Goal: Task Accomplishment & Management: Use online tool/utility

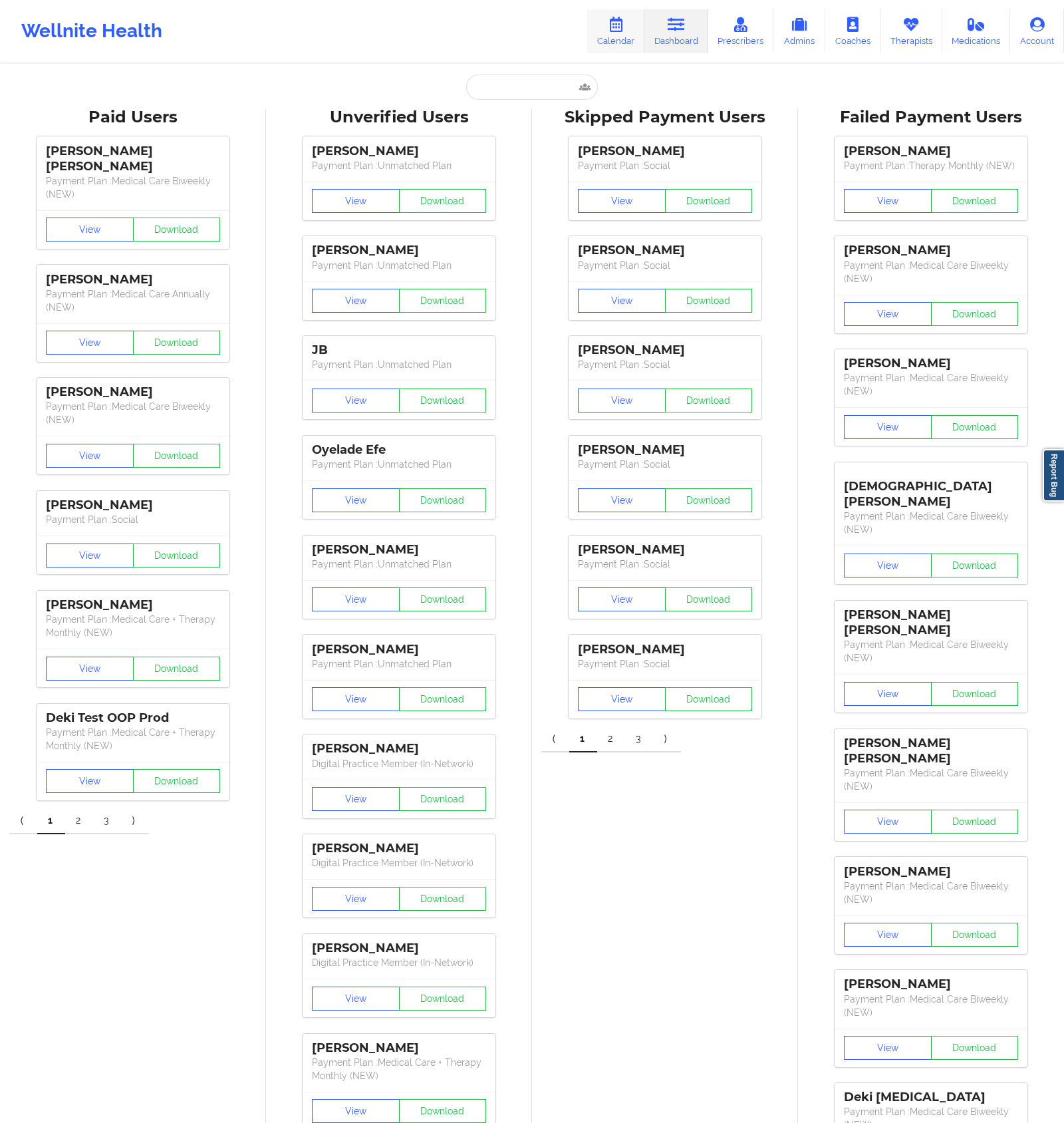
click at [618, 31] on icon at bounding box center [615, 24] width 18 height 14
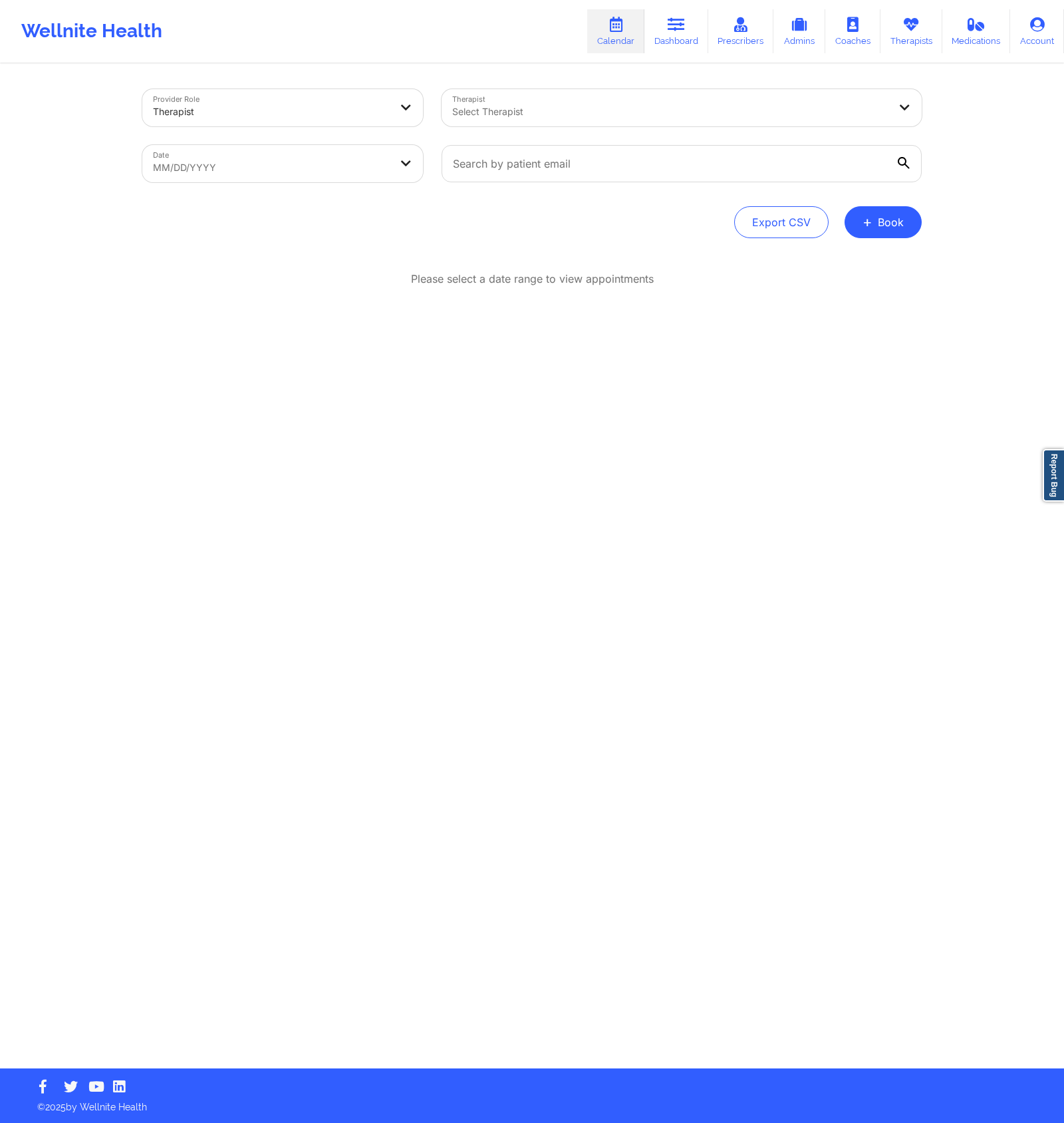
click at [316, 167] on body "Wellnite Health Calendar Dashboard Prescribers Admins Coaches Therapists Medica…" at bounding box center [532, 561] width 1064 height 1123
select select "2025-8"
select select "2025-9"
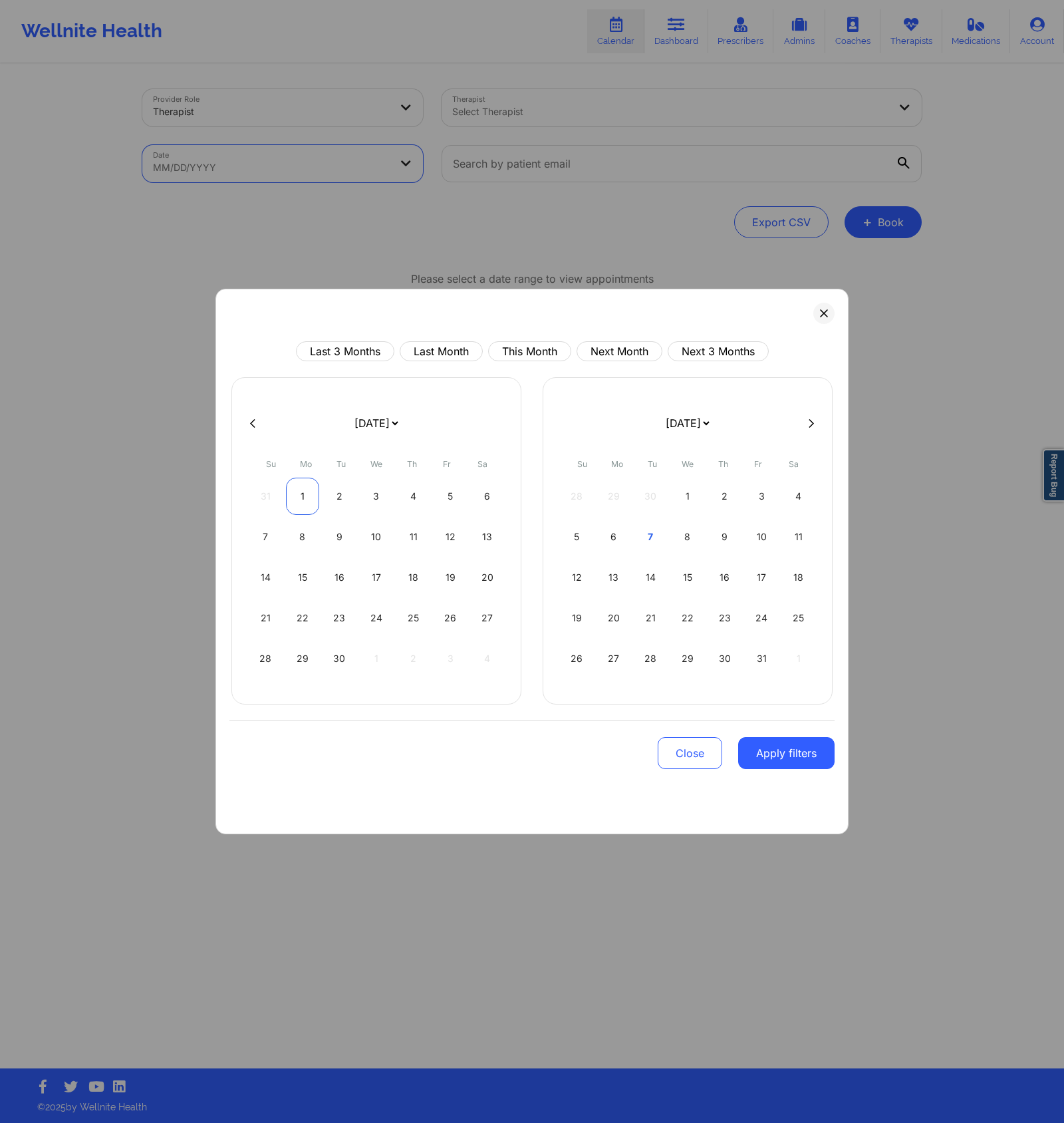
click at [307, 488] on div "1" at bounding box center [303, 496] width 34 height 37
select select "2025-8"
select select "2025-9"
select select "2025-8"
select select "2025-9"
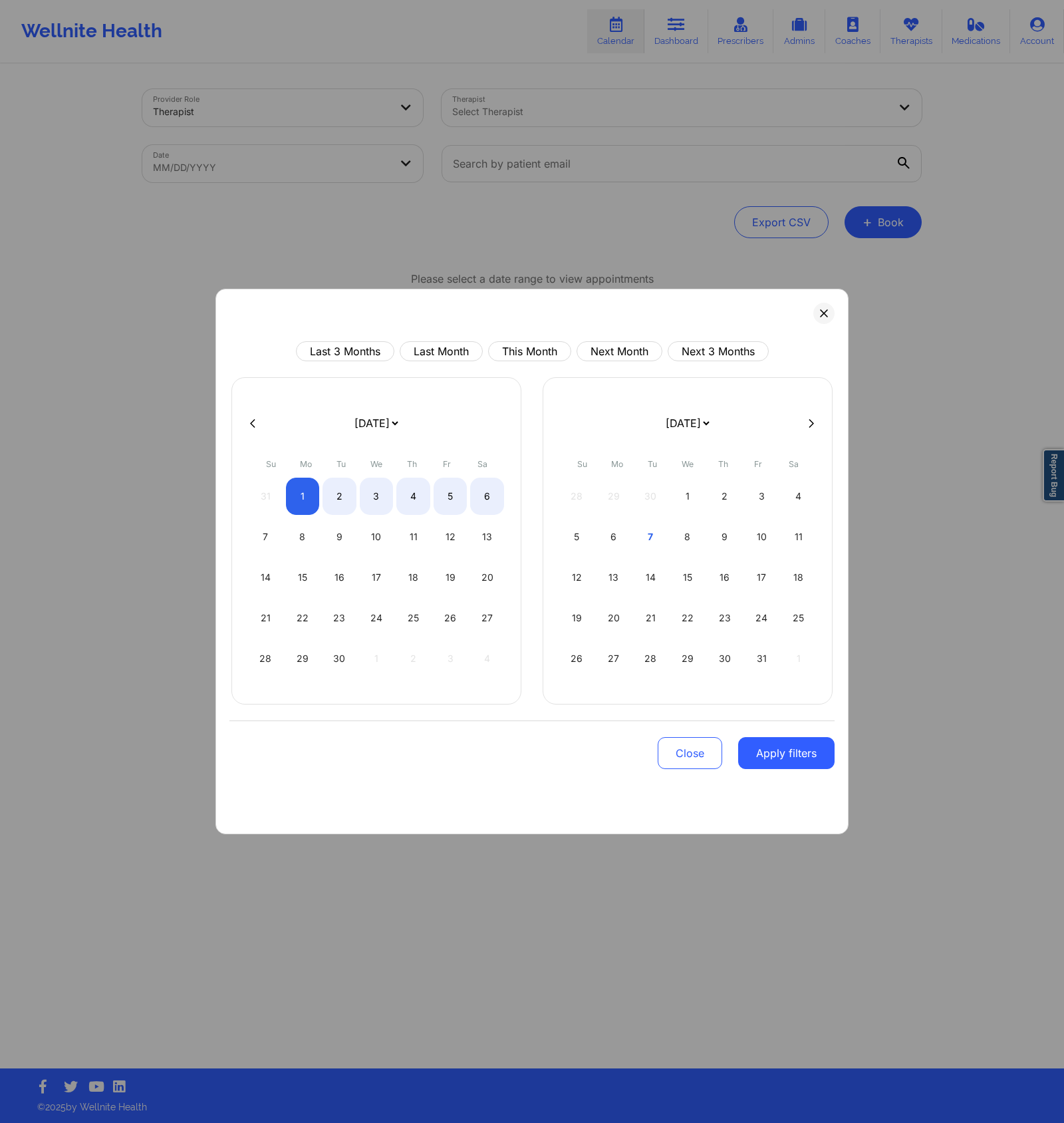
select select "2025-8"
select select "2025-9"
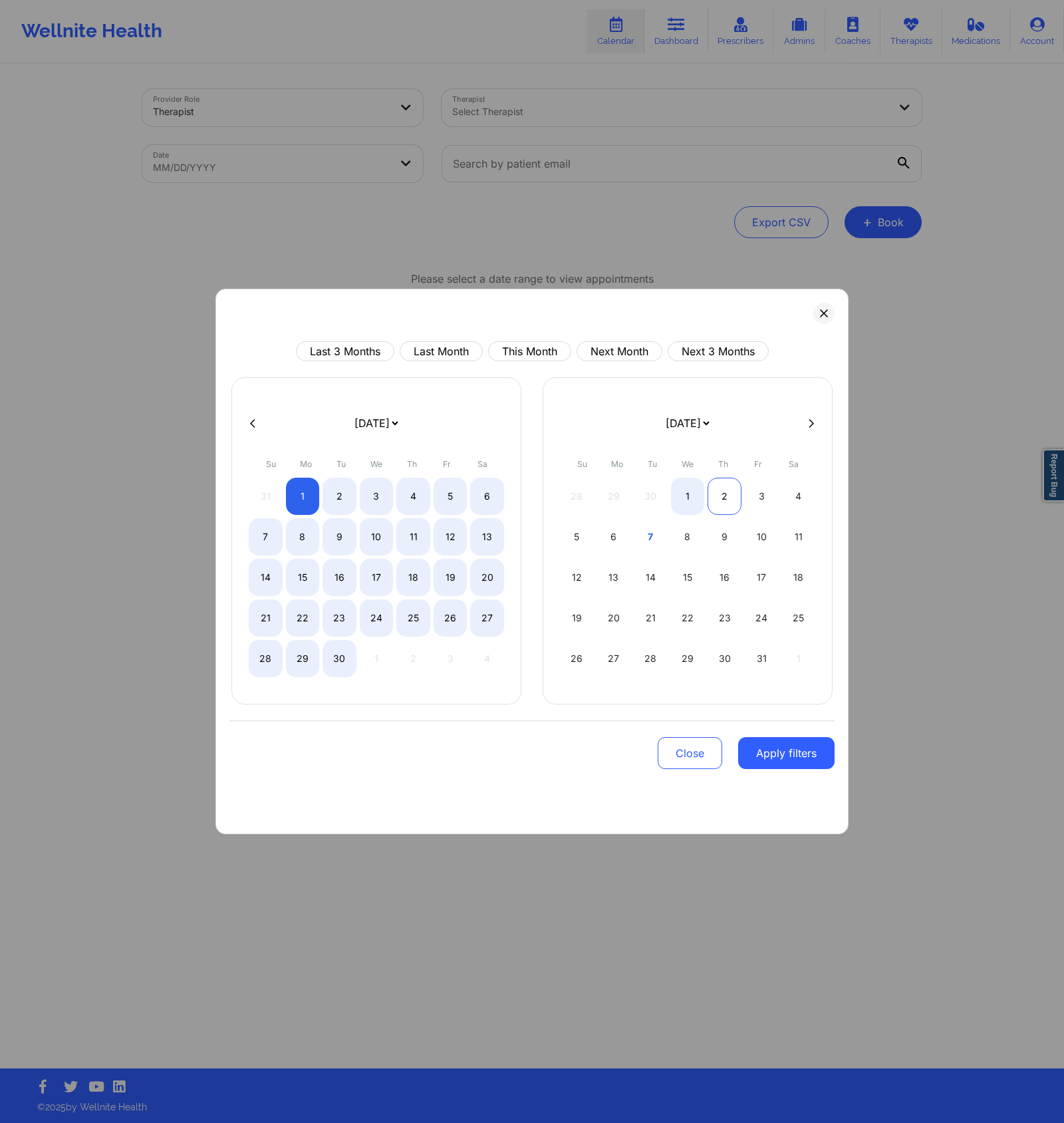
select select "2025-8"
select select "2025-9"
select select "2025-8"
select select "2025-9"
click at [700, 500] on div "1" at bounding box center [687, 496] width 34 height 37
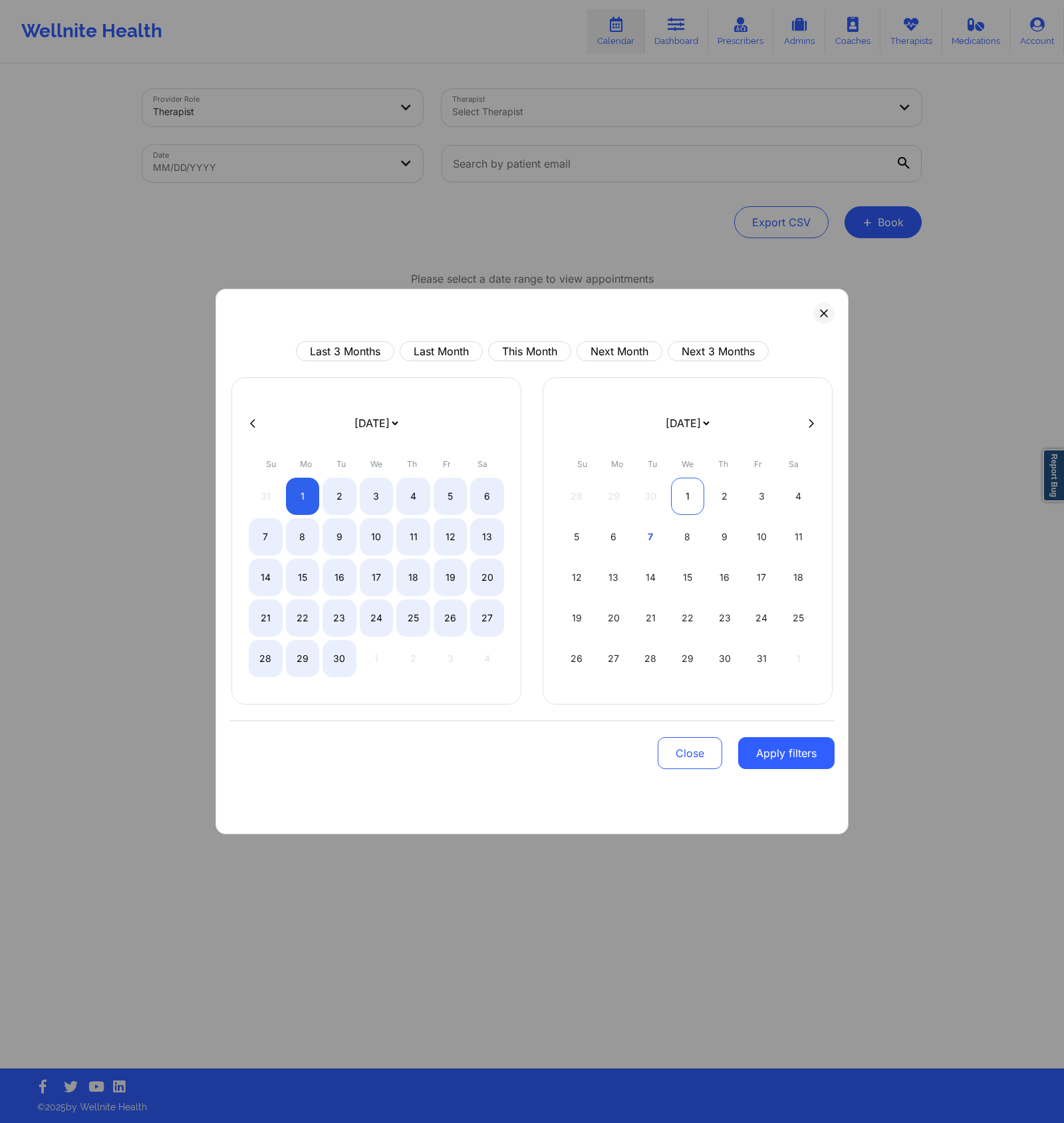
select select "2025-8"
select select "2025-9"
click at [810, 309] on div "Last 3 Months Last Month This Month Next Month Next 3 Months [DATE] [DATE] [DAT…" at bounding box center [532, 561] width 633 height 545
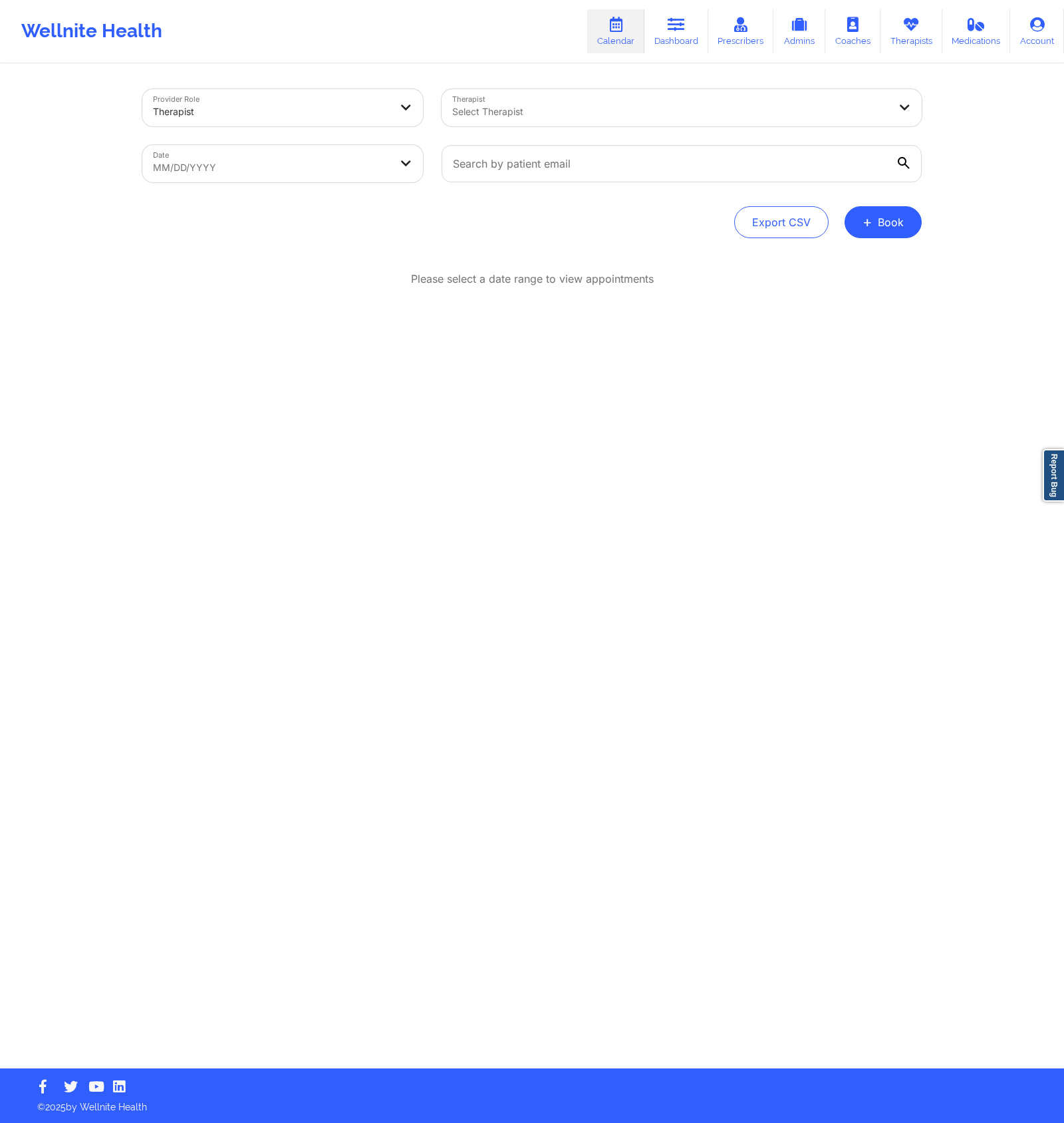
click at [745, 115] on div at bounding box center [670, 111] width 436 height 16
type input "fallon"
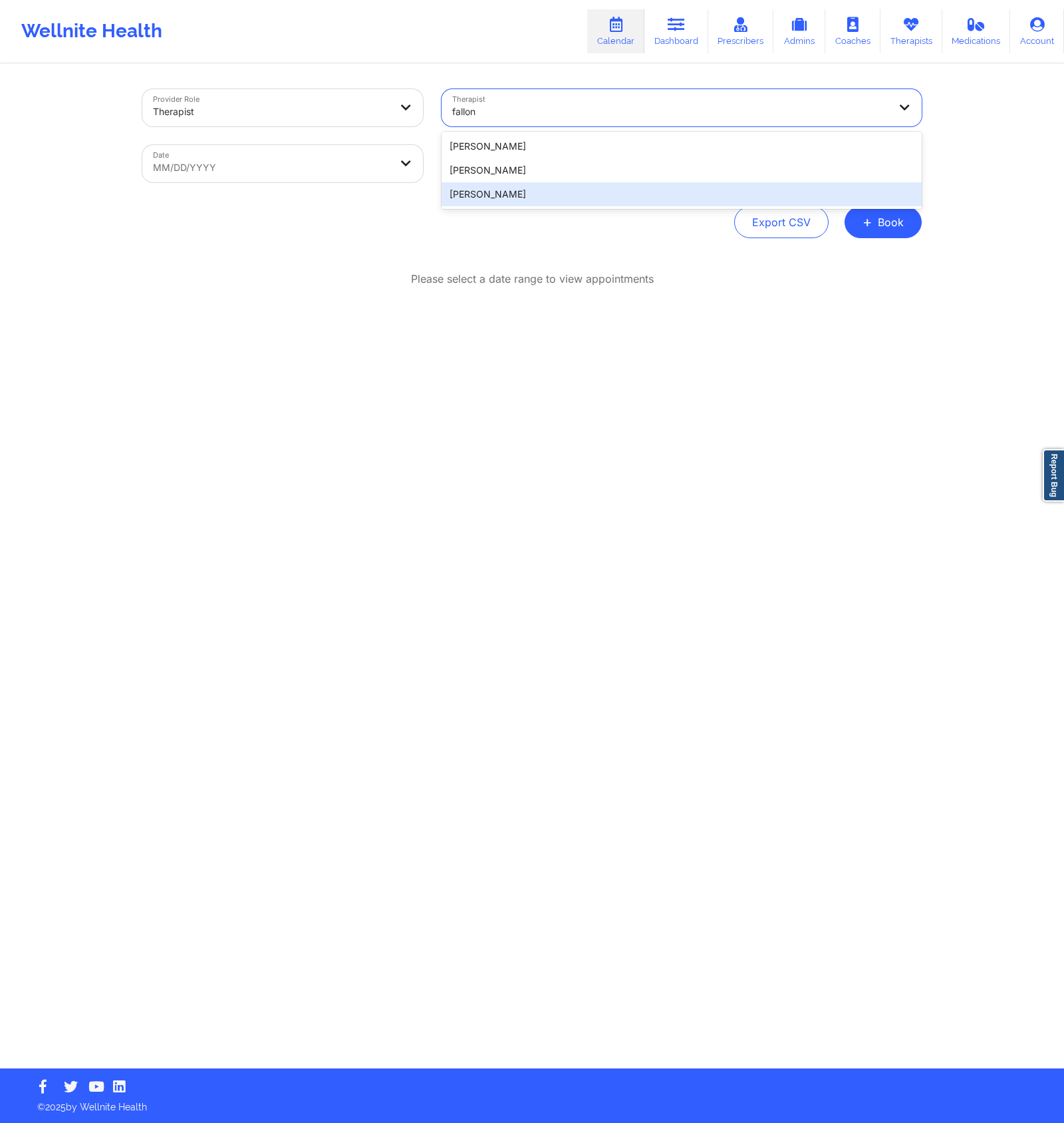
click at [554, 183] on div "[PERSON_NAME]" at bounding box center [681, 194] width 480 height 24
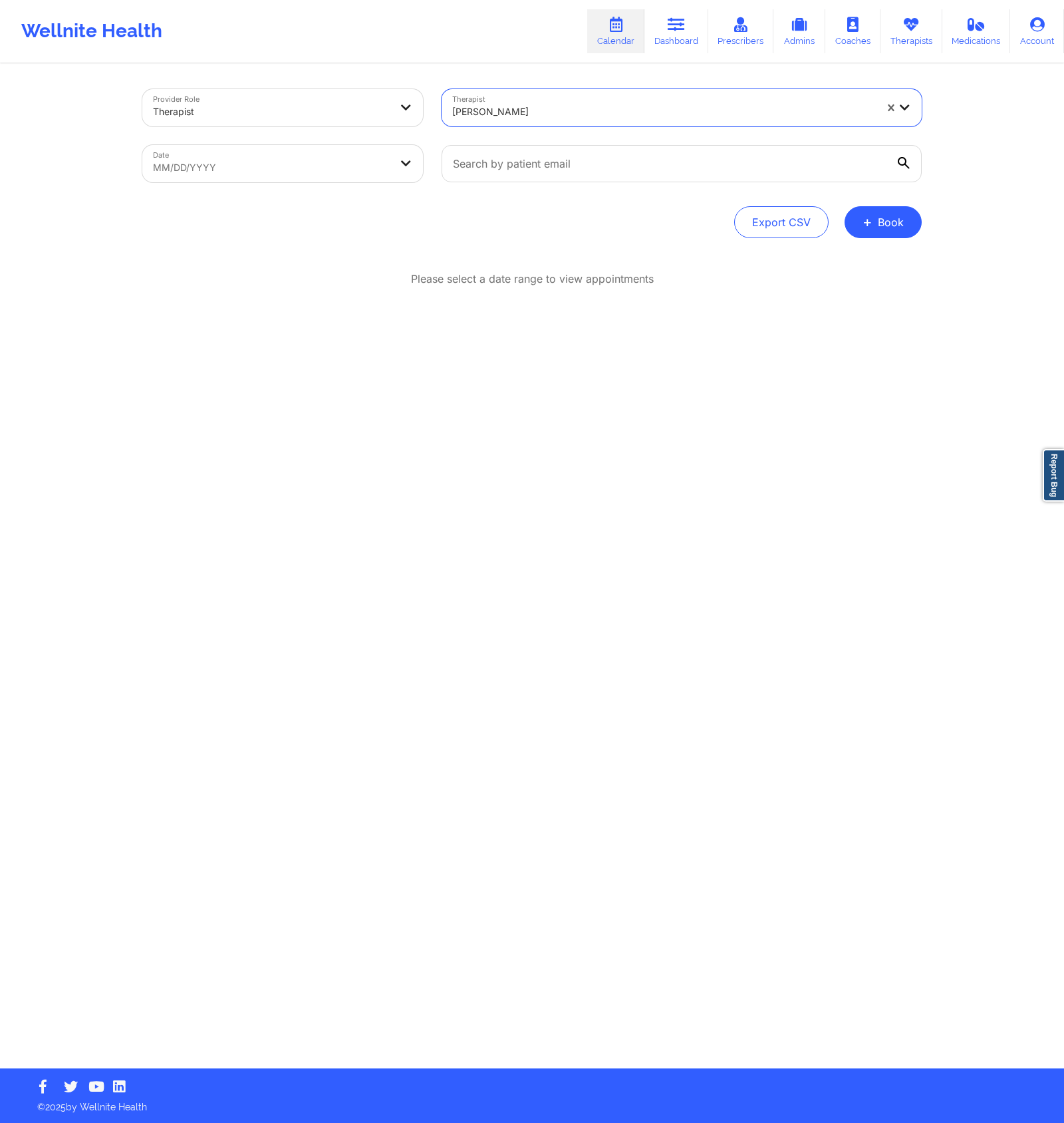
select select "2025-8"
select select "2025-9"
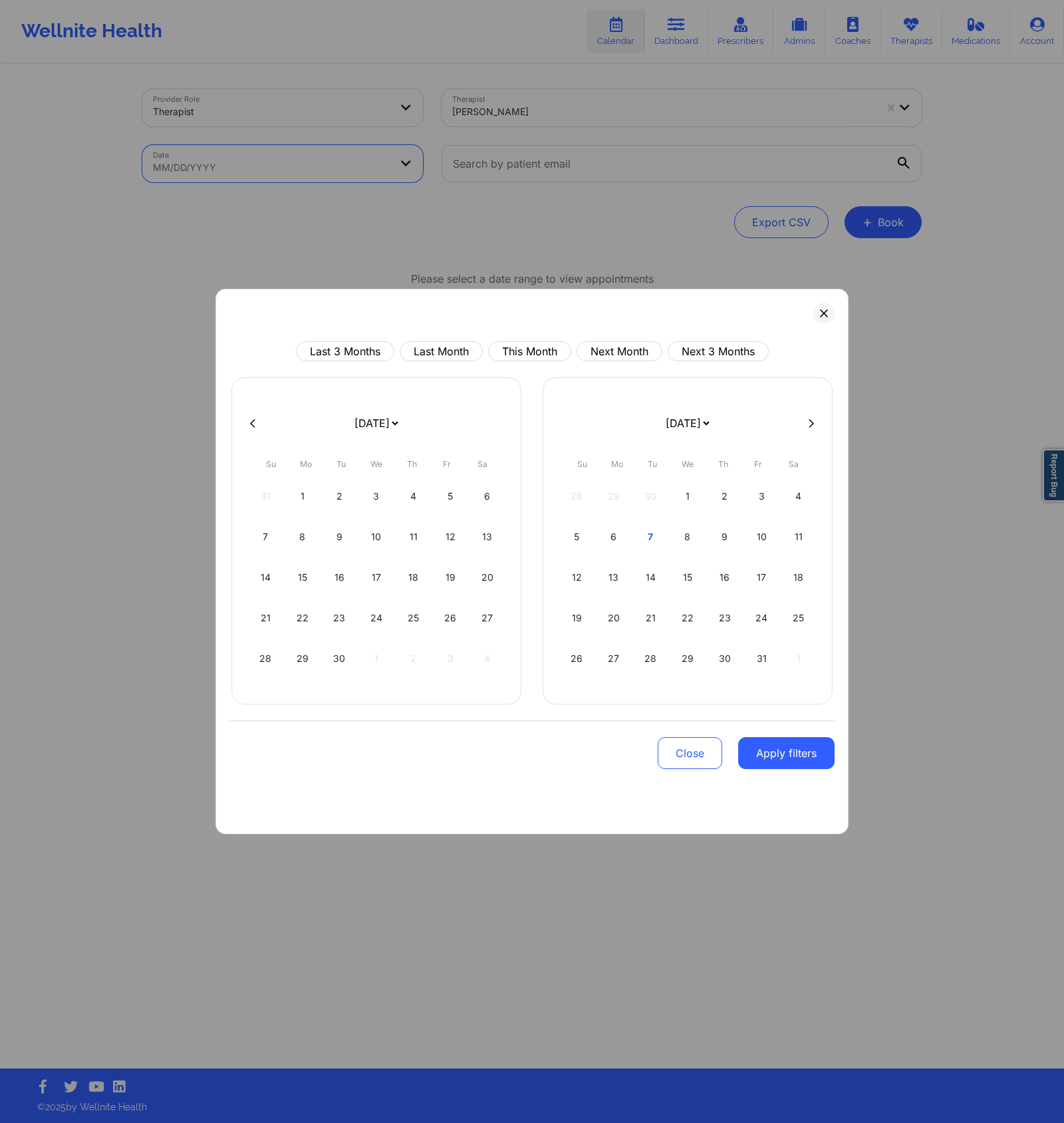
click at [287, 160] on body "Wellnite Health Calendar Dashboard Prescribers Admins Coaches Therapists Medica…" at bounding box center [532, 561] width 1064 height 1123
click at [309, 495] on div "1" at bounding box center [303, 496] width 34 height 37
select select "2025-8"
select select "2025-9"
select select "2025-8"
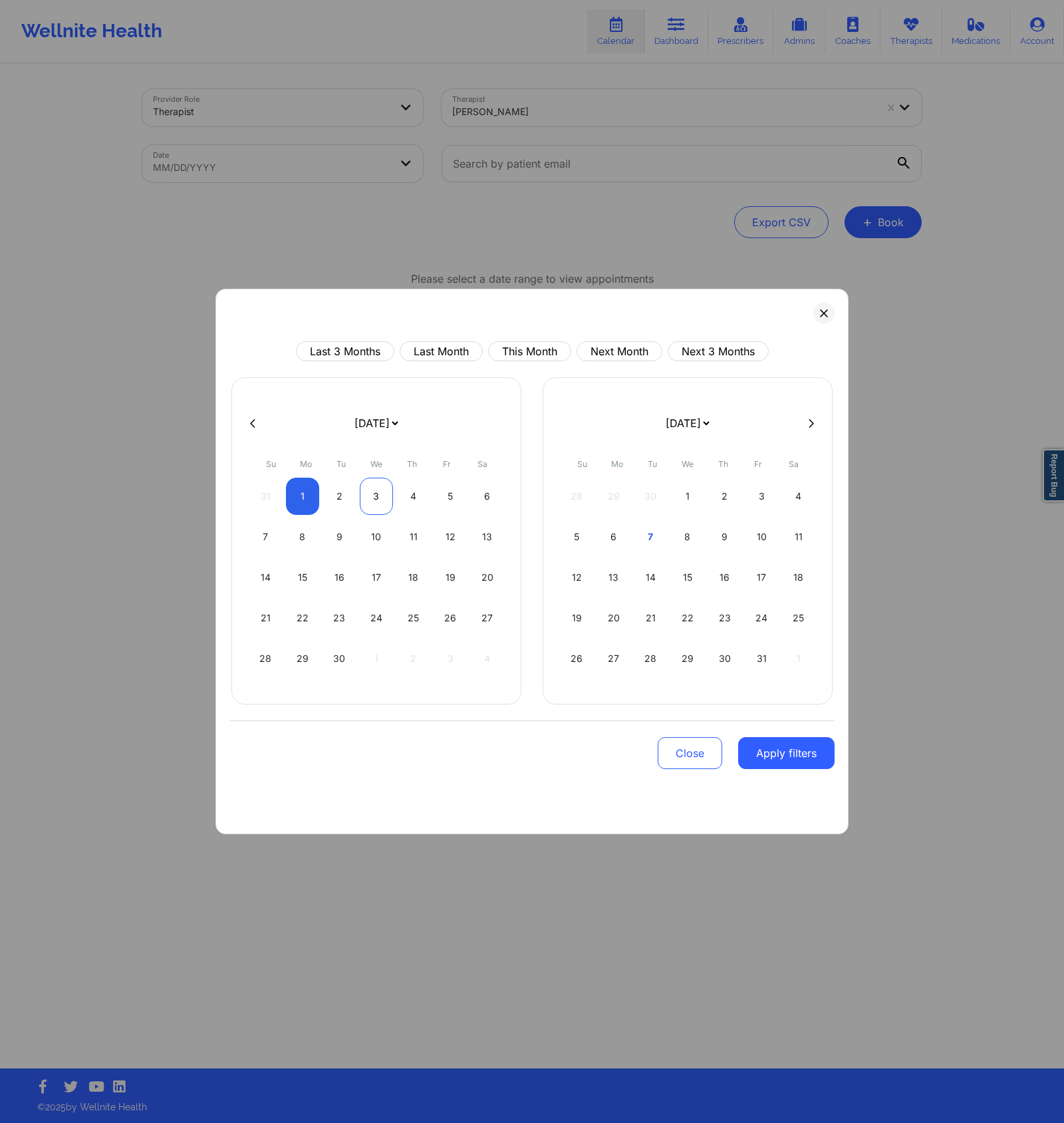
select select "2025-9"
select select "2025-8"
select select "2025-9"
select select "2025-8"
select select "2025-9"
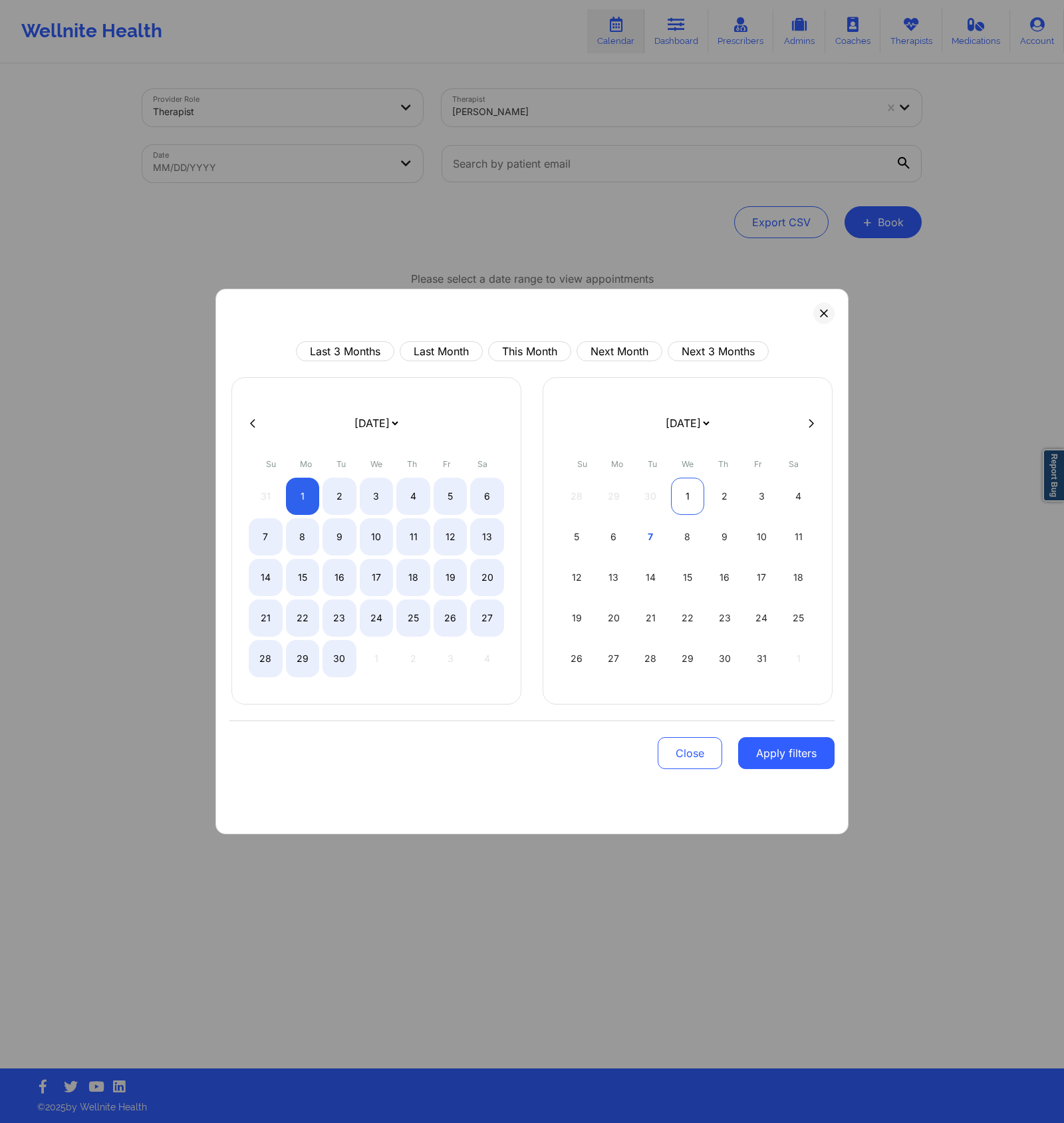
click at [687, 497] on div "1" at bounding box center [687, 496] width 34 height 37
select select "2025-8"
select select "2025-9"
click at [790, 761] on button "Apply filters" at bounding box center [786, 753] width 96 height 32
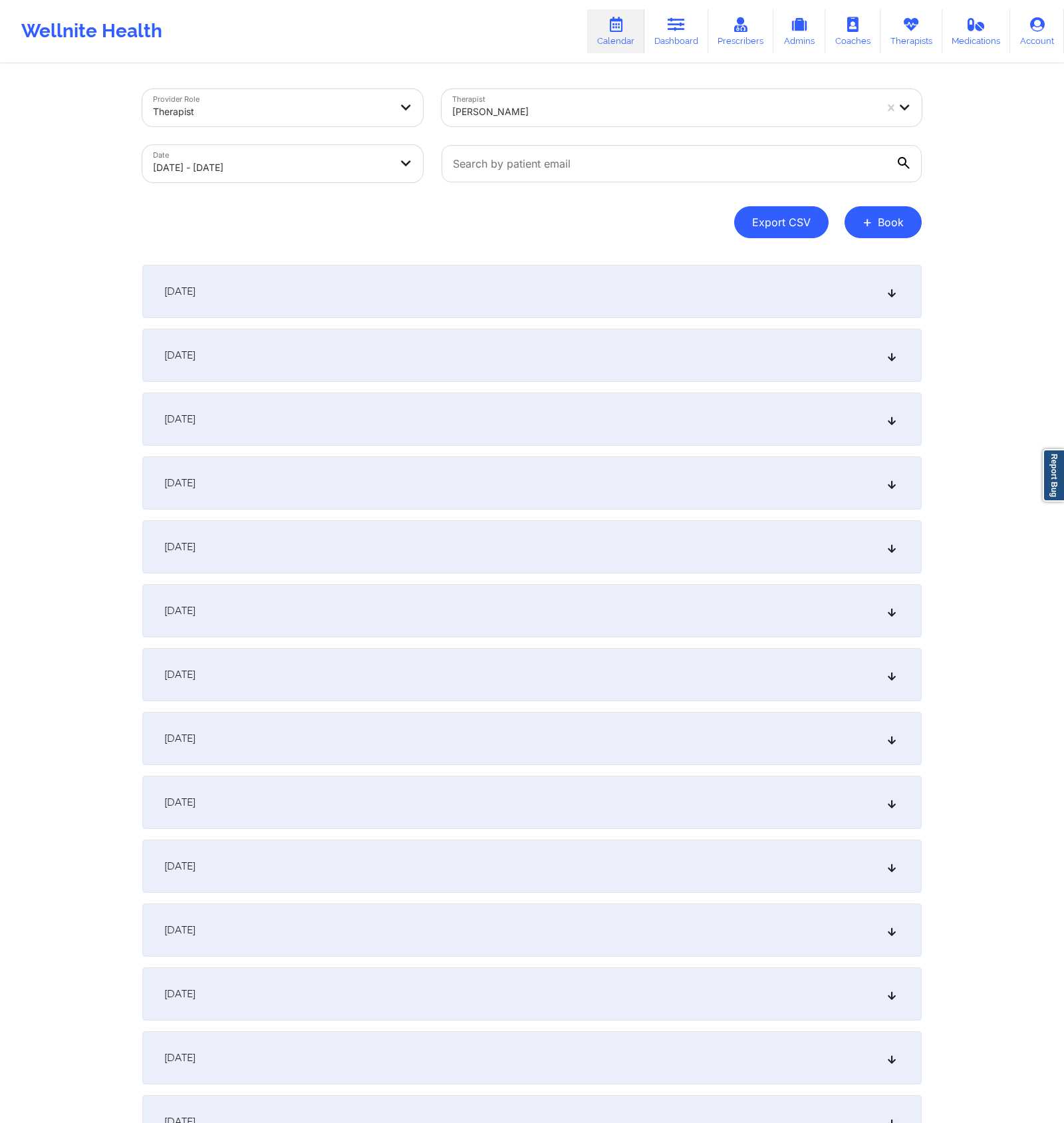
click at [809, 218] on button "Export CSV" at bounding box center [781, 222] width 95 height 32
select select "2025-8"
select select "2025-9"
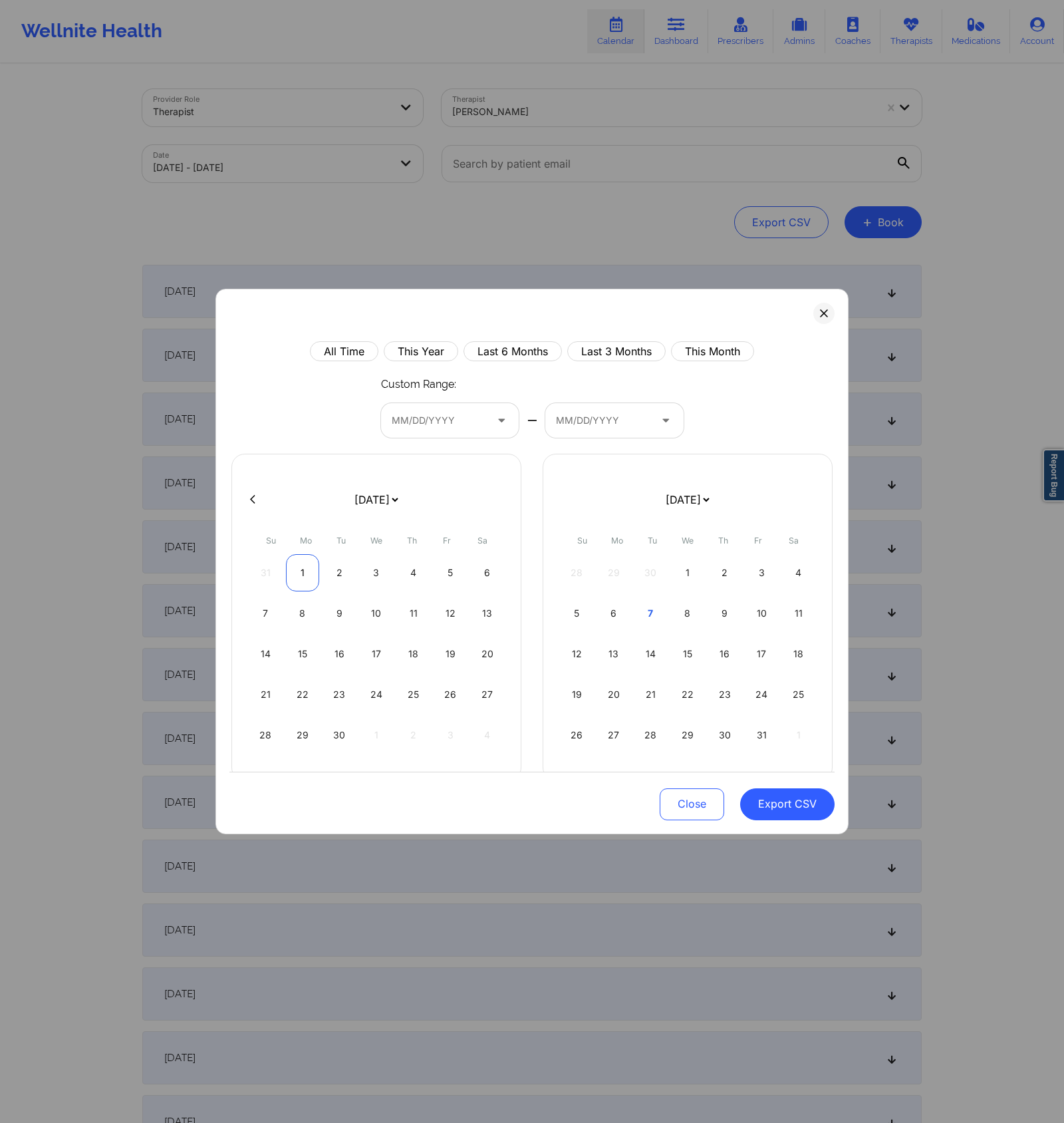
click at [301, 571] on div "1" at bounding box center [303, 573] width 34 height 37
select select "2025-8"
select select "2025-9"
select select "2025-8"
select select "2025-9"
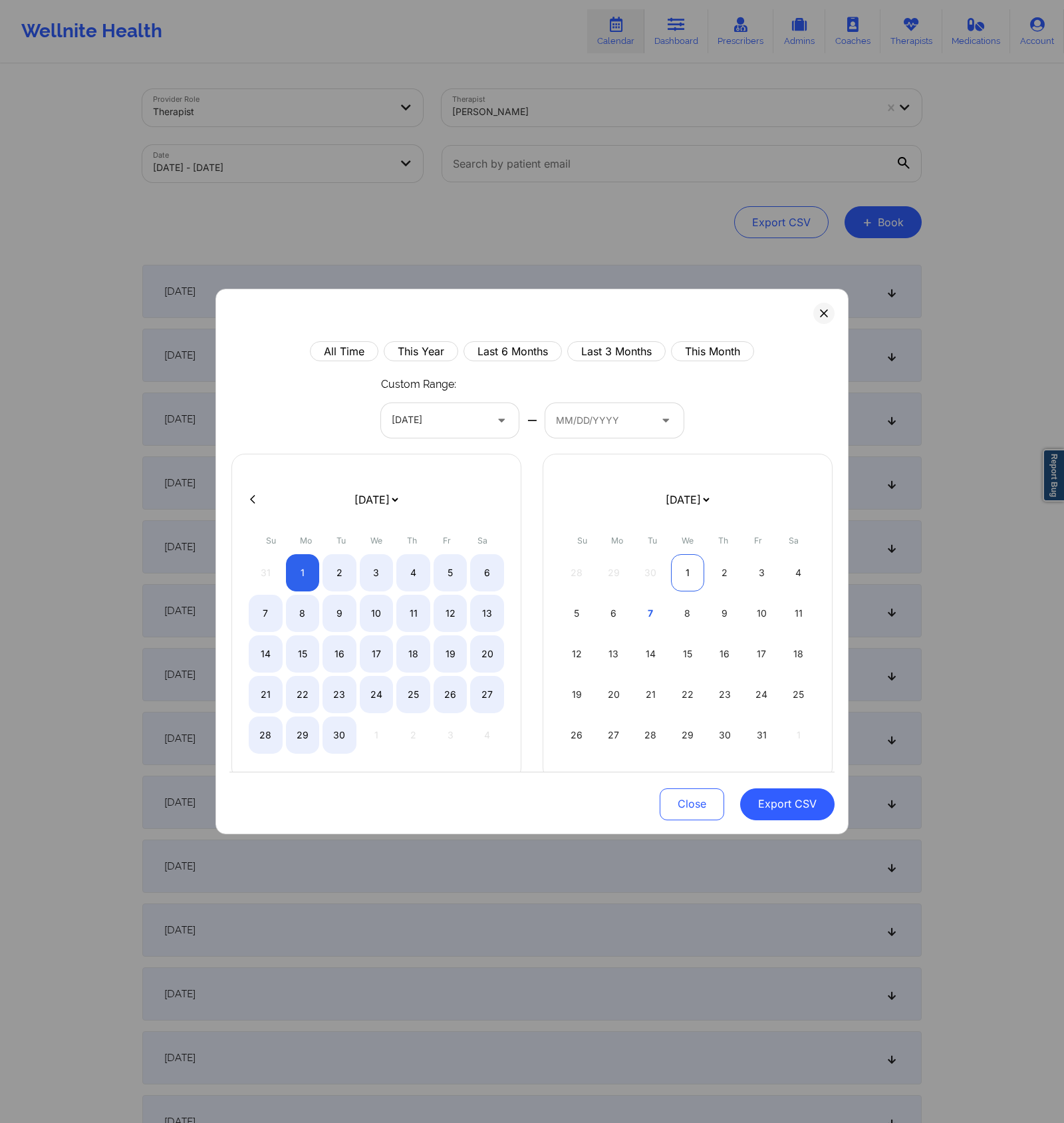
click at [686, 574] on div "1" at bounding box center [687, 573] width 34 height 37
select select "2025-8"
select select "2025-9"
click at [806, 797] on button "Export CSV" at bounding box center [787, 804] width 95 height 32
select select "2025-8"
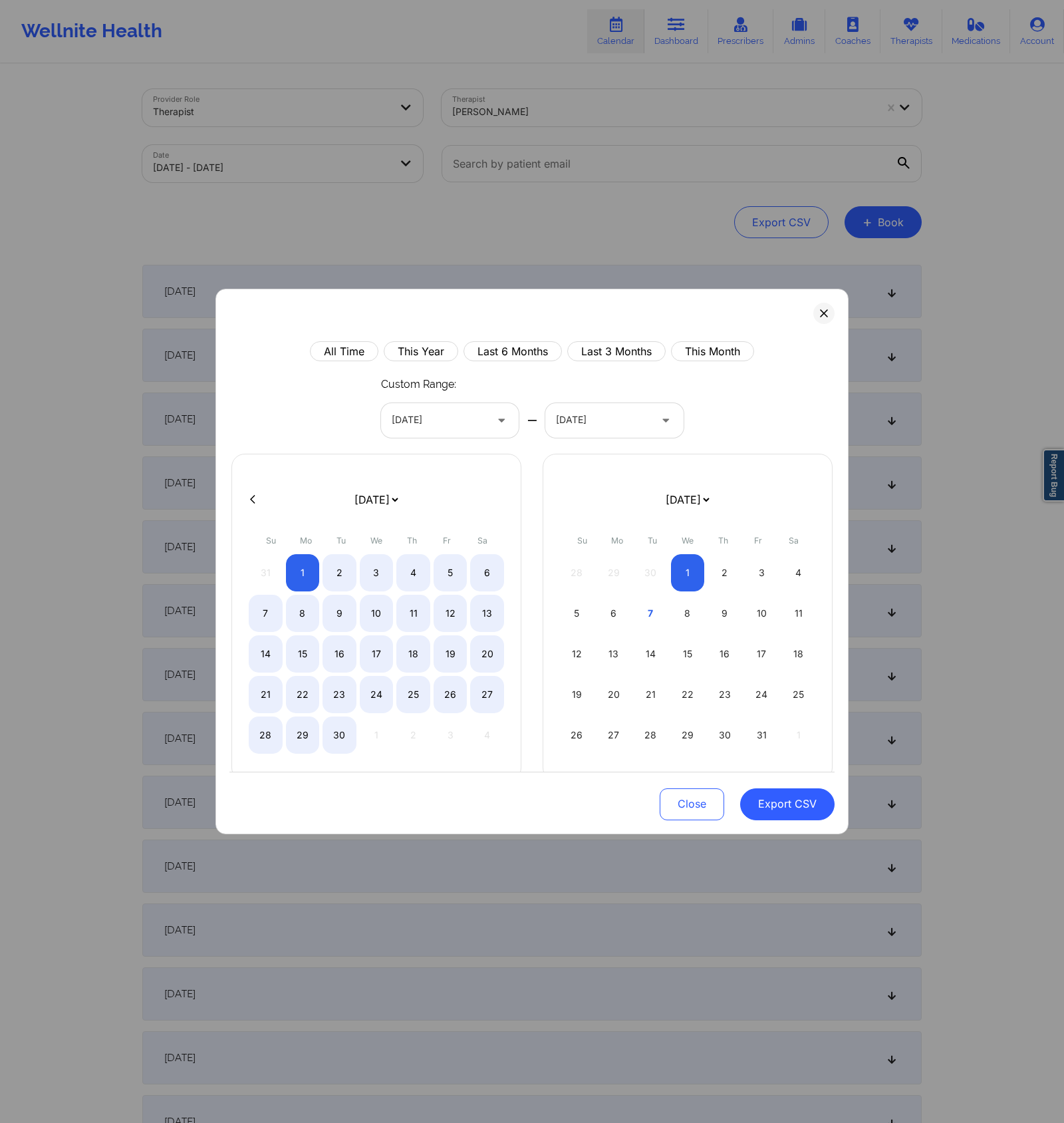
select select "2025-9"
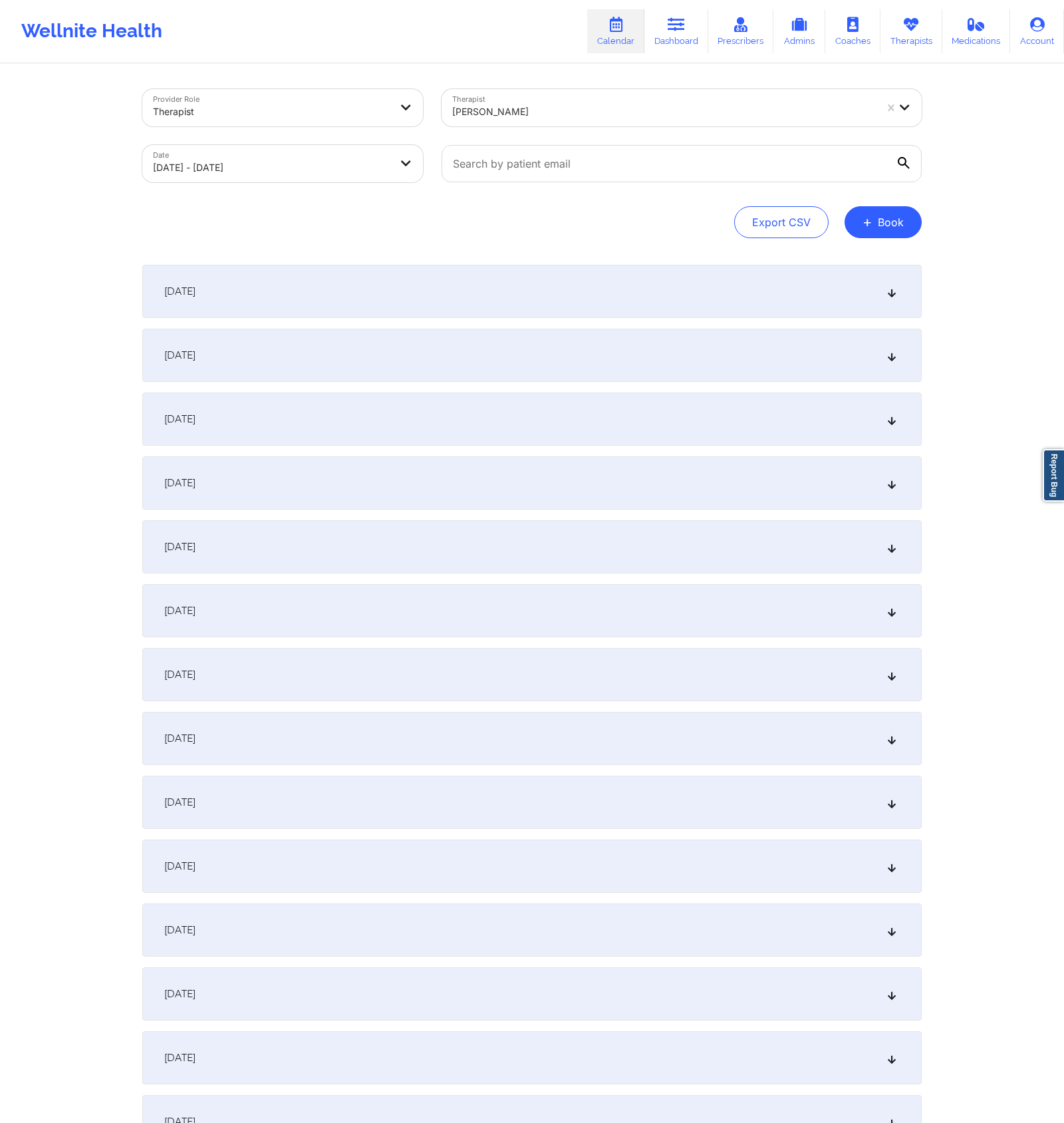
click at [337, 168] on body "Wellnite Health Calendar Dashboard Prescribers Admins Coaches Therapists Medica…" at bounding box center [532, 561] width 1064 height 1123
select select "2025-8"
select select "2025-9"
select select "2025-8"
select select "2025-9"
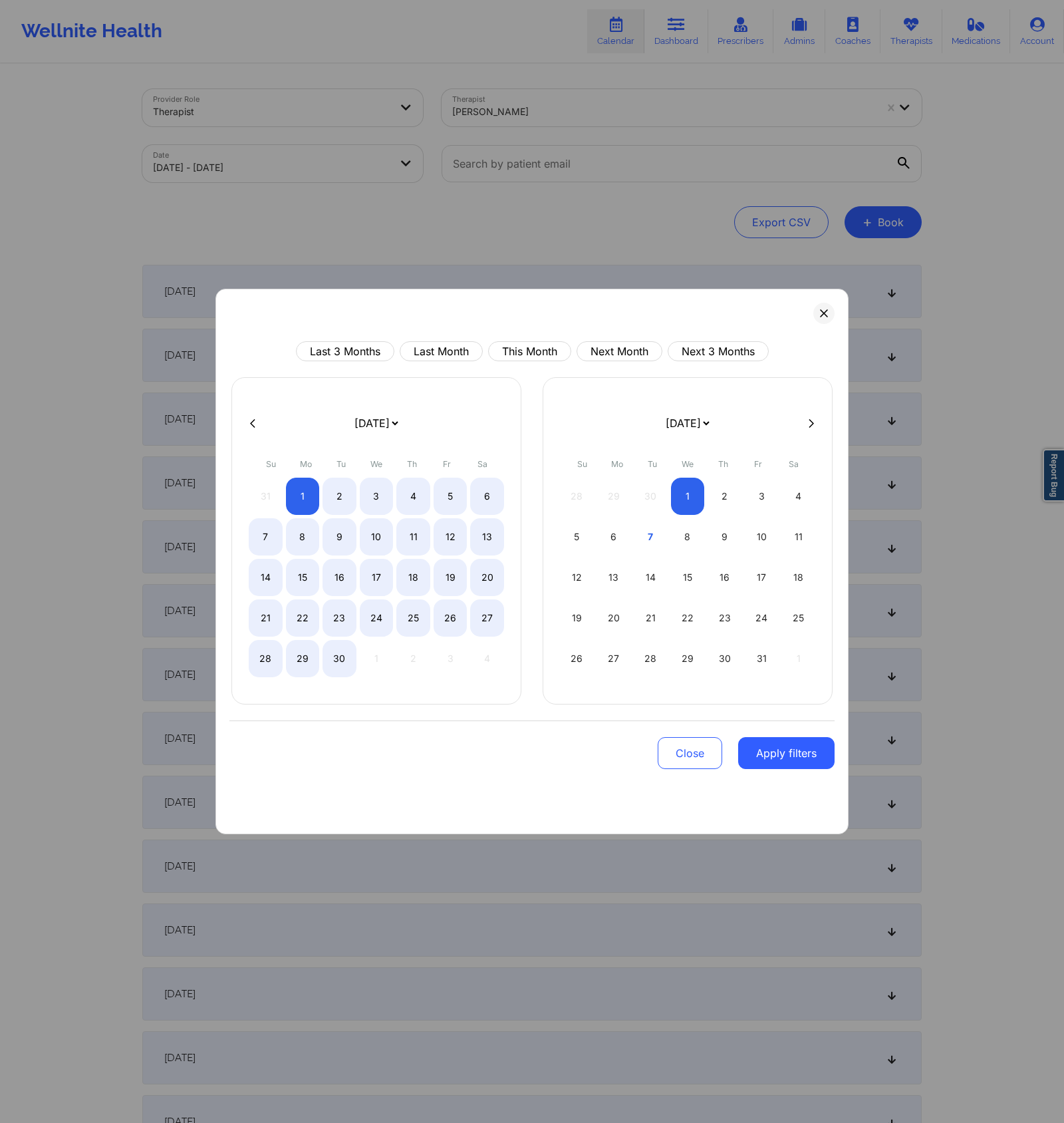
click at [257, 421] on button at bounding box center [253, 424] width 13 height 12
select select "2025-7"
select select "2025-8"
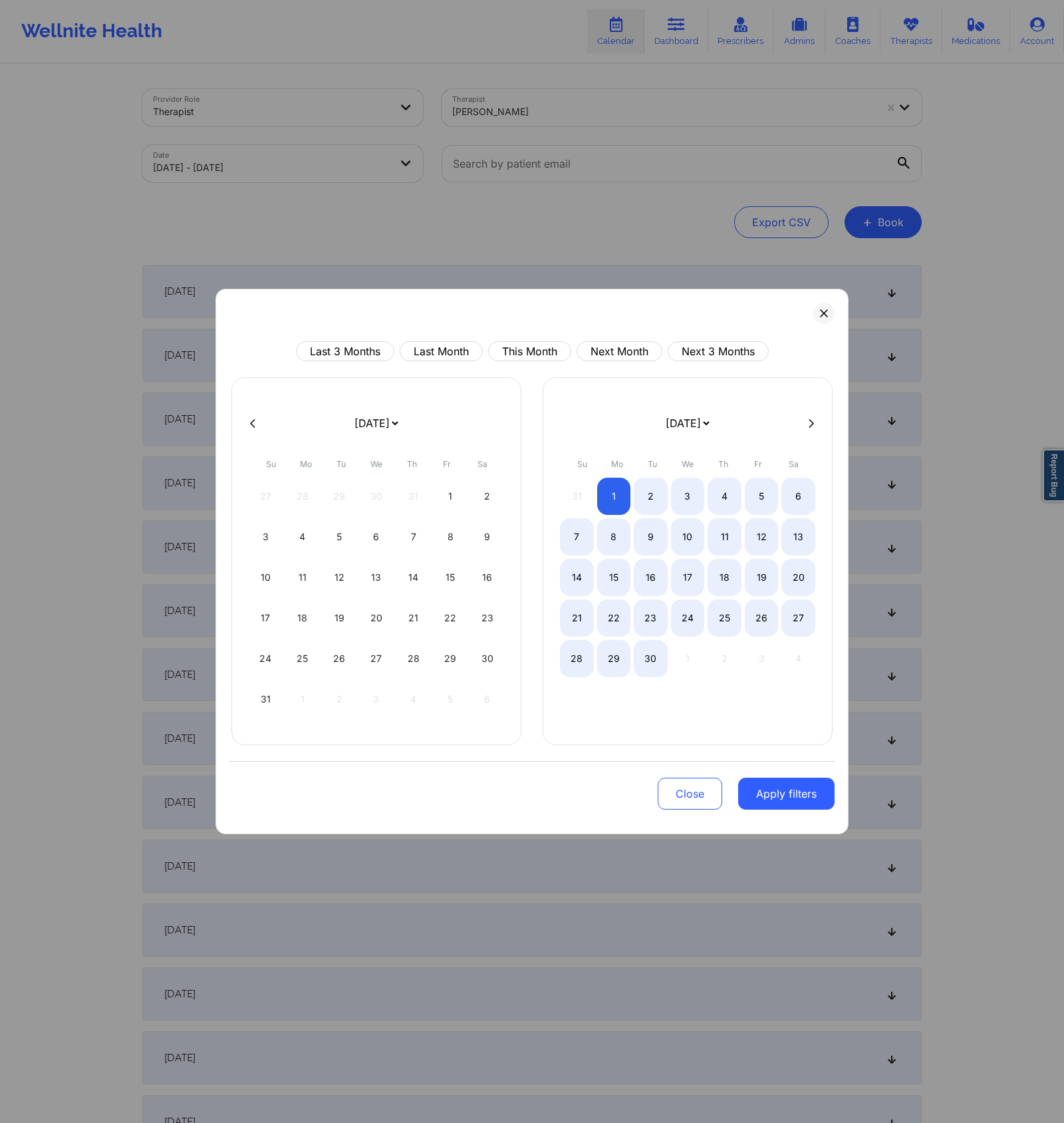
click at [261, 420] on div at bounding box center [532, 423] width 605 height 20
click at [254, 419] on icon at bounding box center [253, 424] width 5 height 10
select select "2025-6"
select select "2025-7"
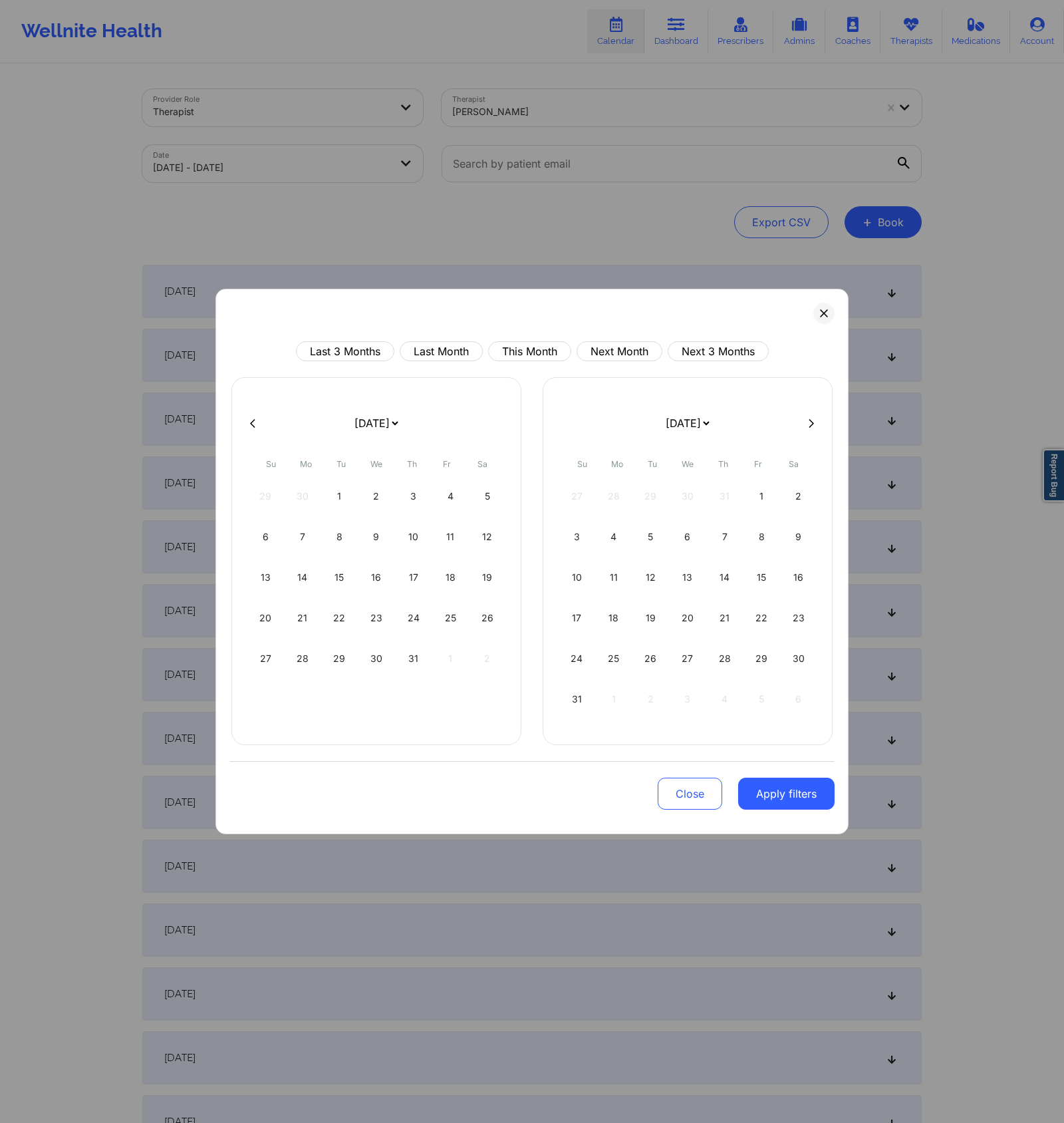
click at [252, 421] on icon at bounding box center [253, 423] width 5 height 8
select select "2025-5"
select select "2025-6"
click at [278, 492] on div "1" at bounding box center [265, 496] width 34 height 37
select select "2025-5"
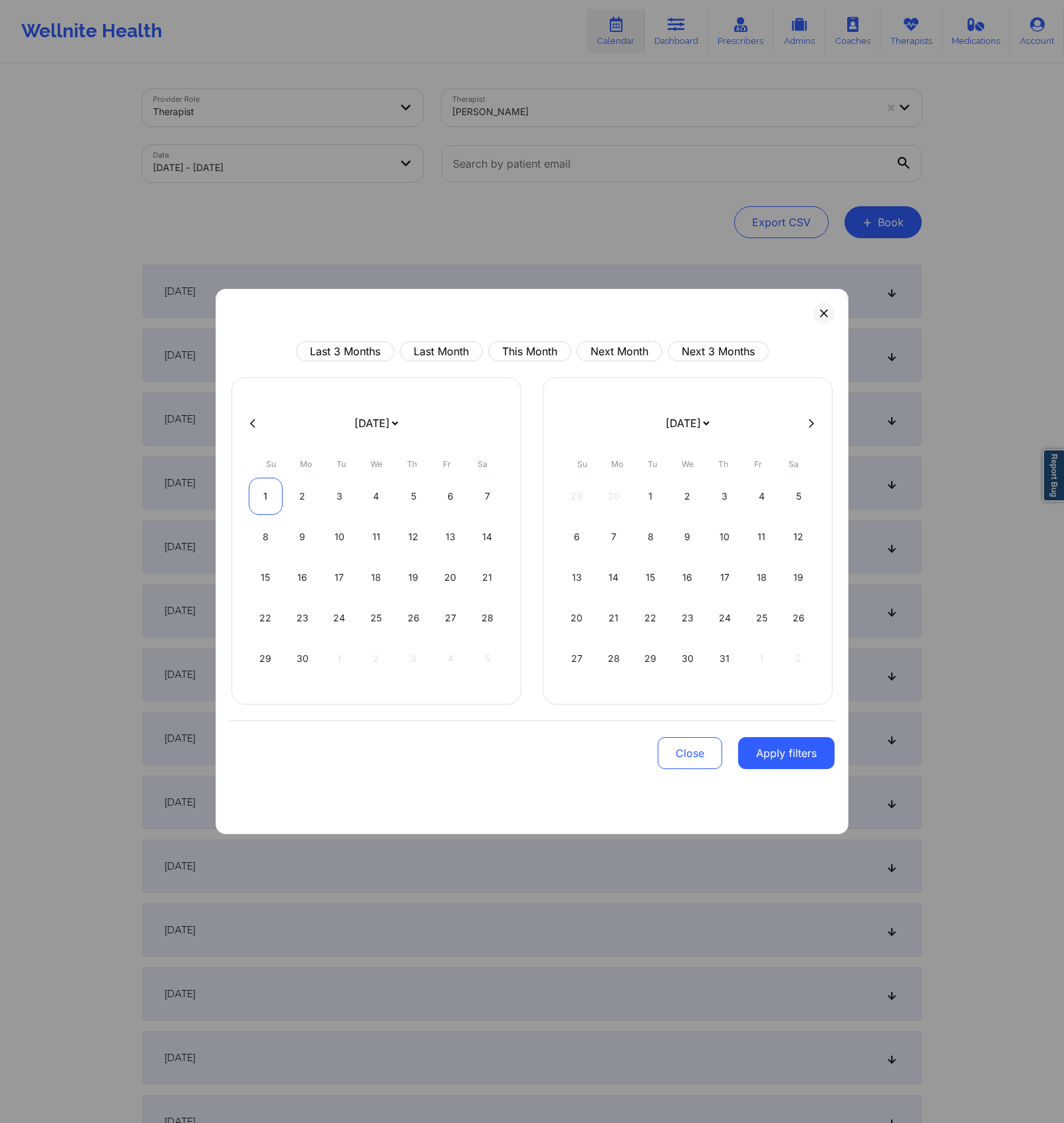
select select "2025-6"
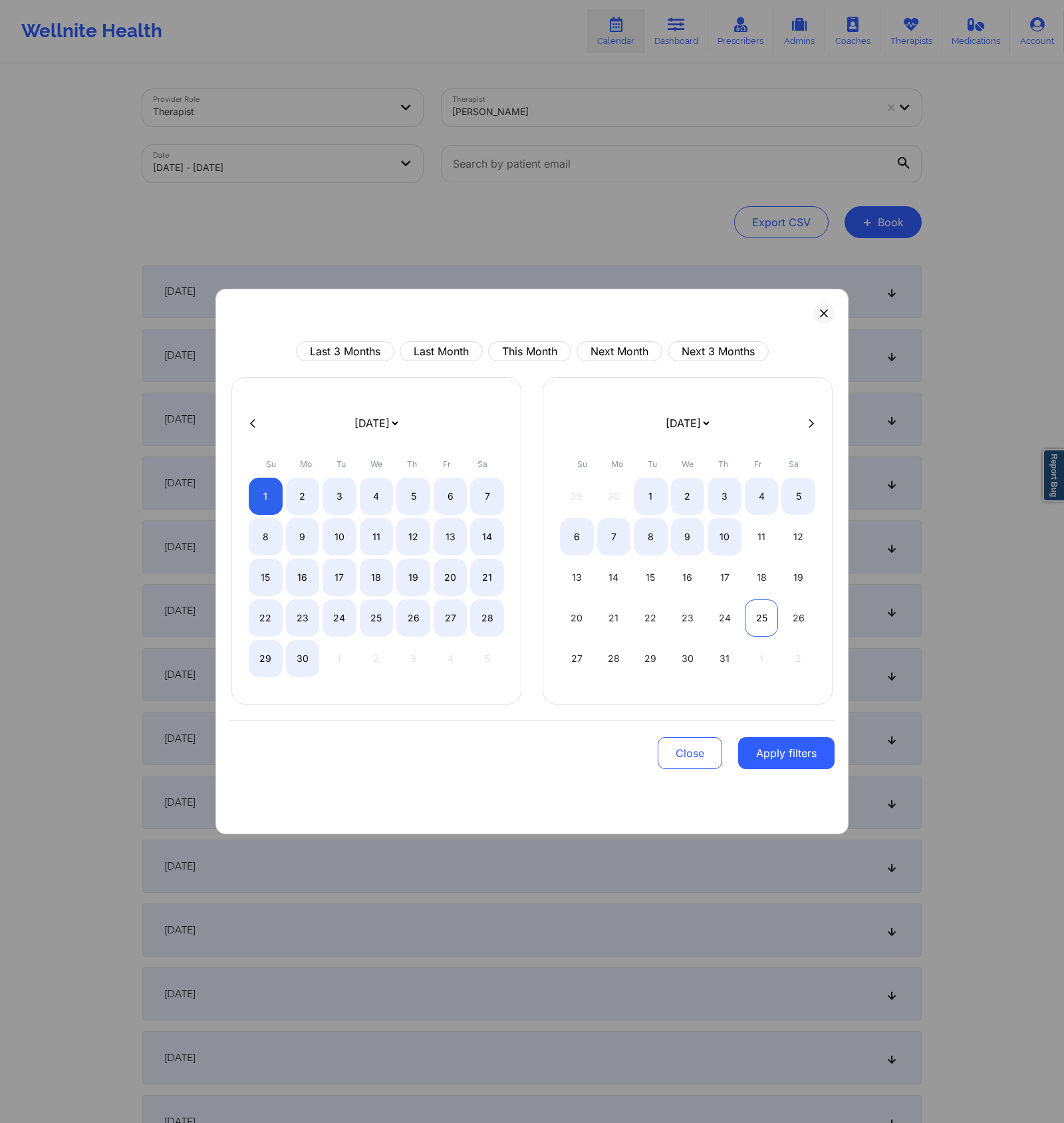
select select "2025-5"
select select "2025-6"
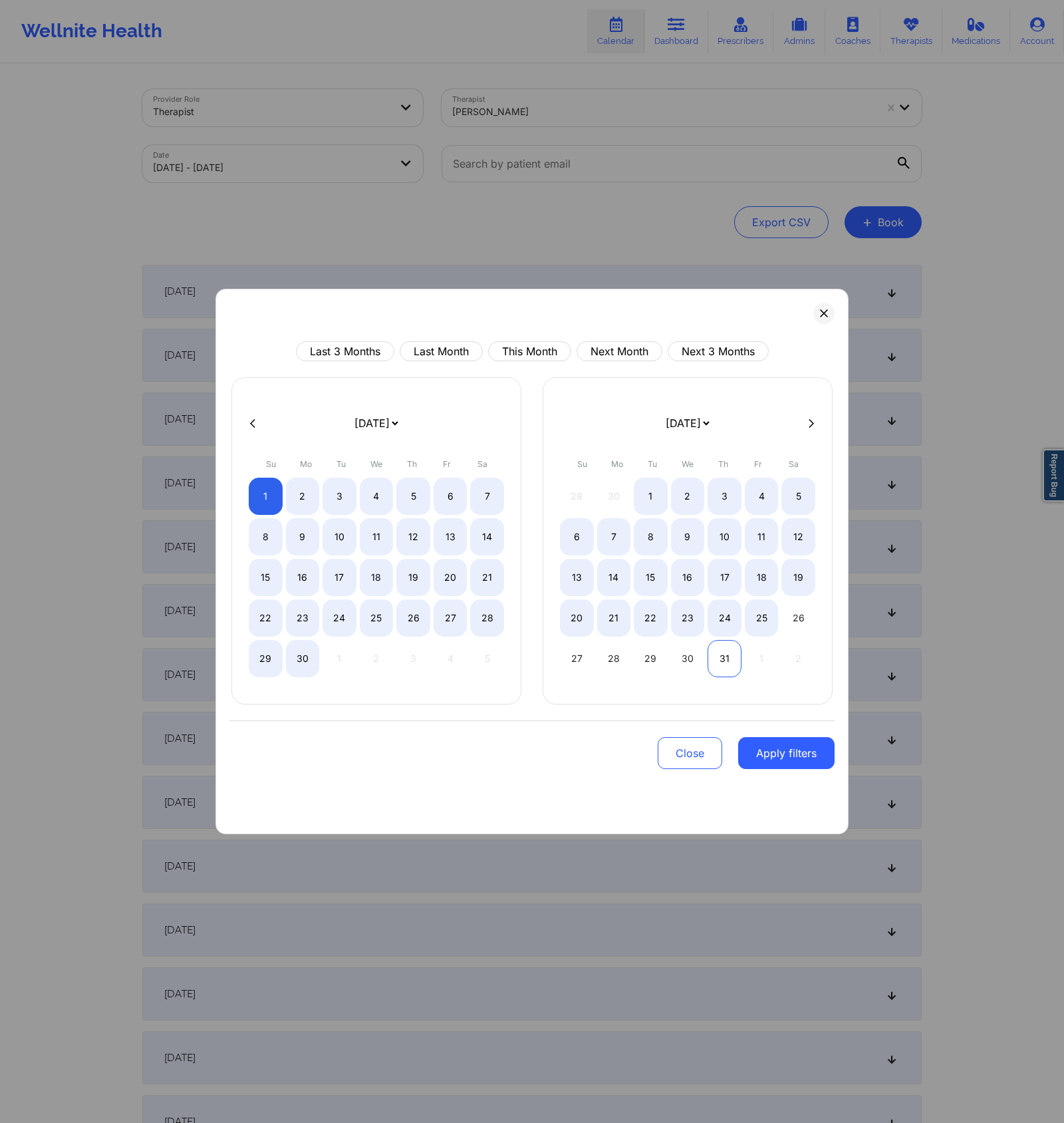
select select "2025-5"
select select "2025-6"
click at [731, 661] on div "31" at bounding box center [724, 658] width 34 height 37
select select "2025-5"
select select "2025-6"
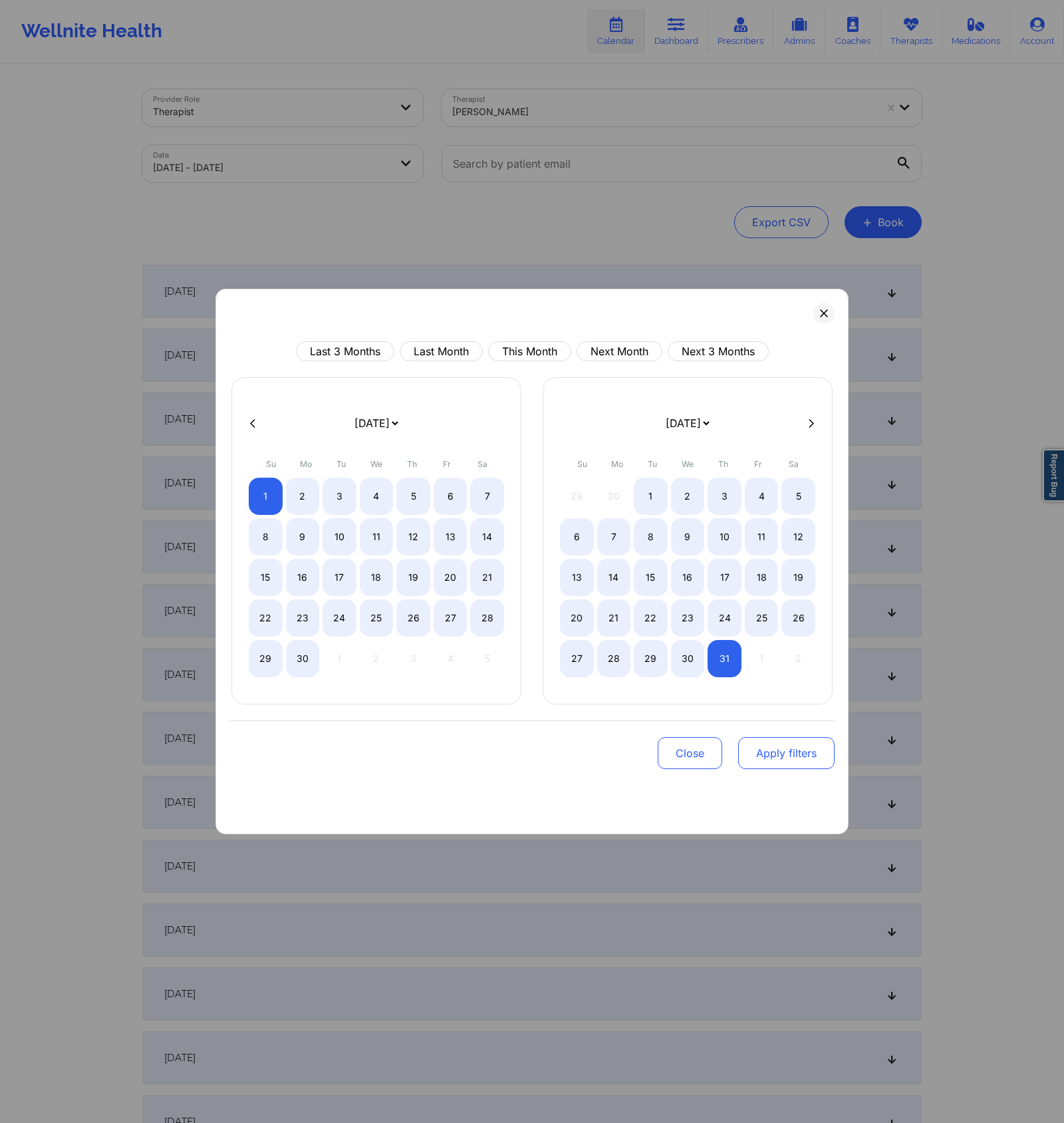
click at [790, 760] on button "Apply filters" at bounding box center [786, 753] width 96 height 32
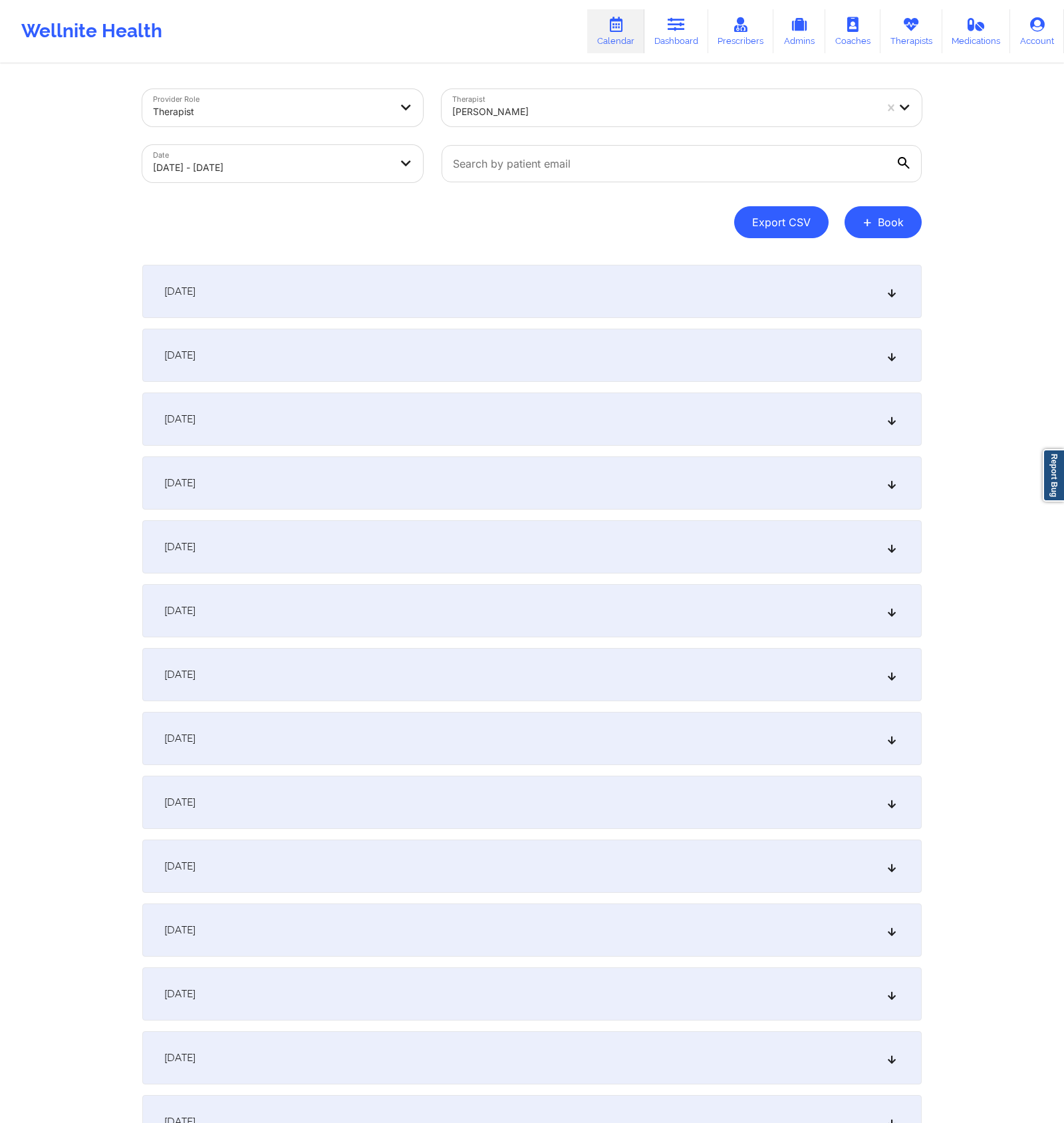
click at [785, 231] on button "Export CSV" at bounding box center [781, 222] width 95 height 32
select select "2025-8"
select select "2025-9"
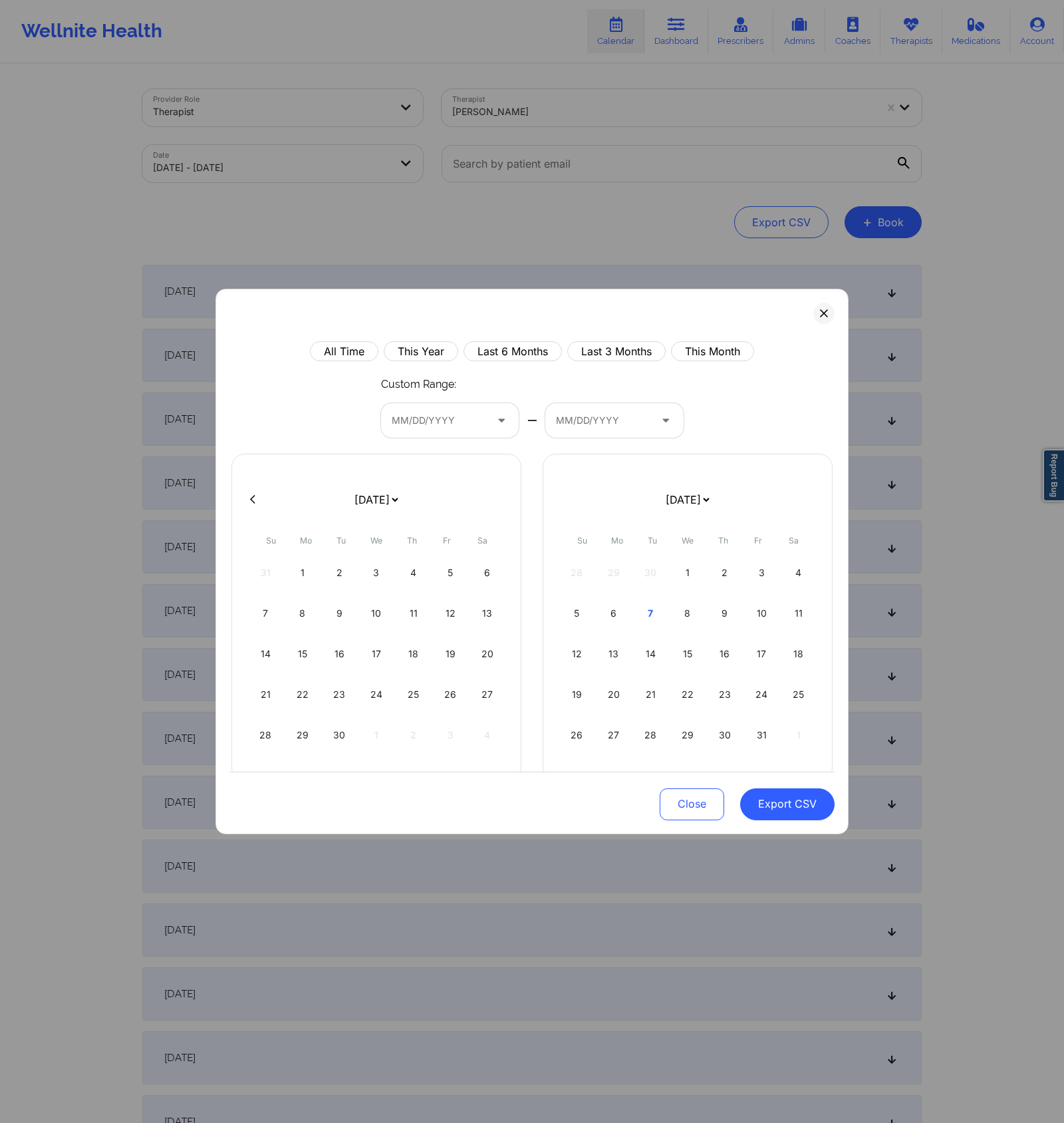
click at [270, 498] on form "[DATE] [DATE] [DATE] [DATE] [DATE] [DATE] [DATE] [DATE] [DATE] [DATE] [DATE] [D…" at bounding box center [376, 499] width 217 height 37
click at [247, 497] on button at bounding box center [253, 499] width 13 height 12
select select "2025-7"
select select "2025-8"
click at [248, 496] on button at bounding box center [253, 499] width 13 height 12
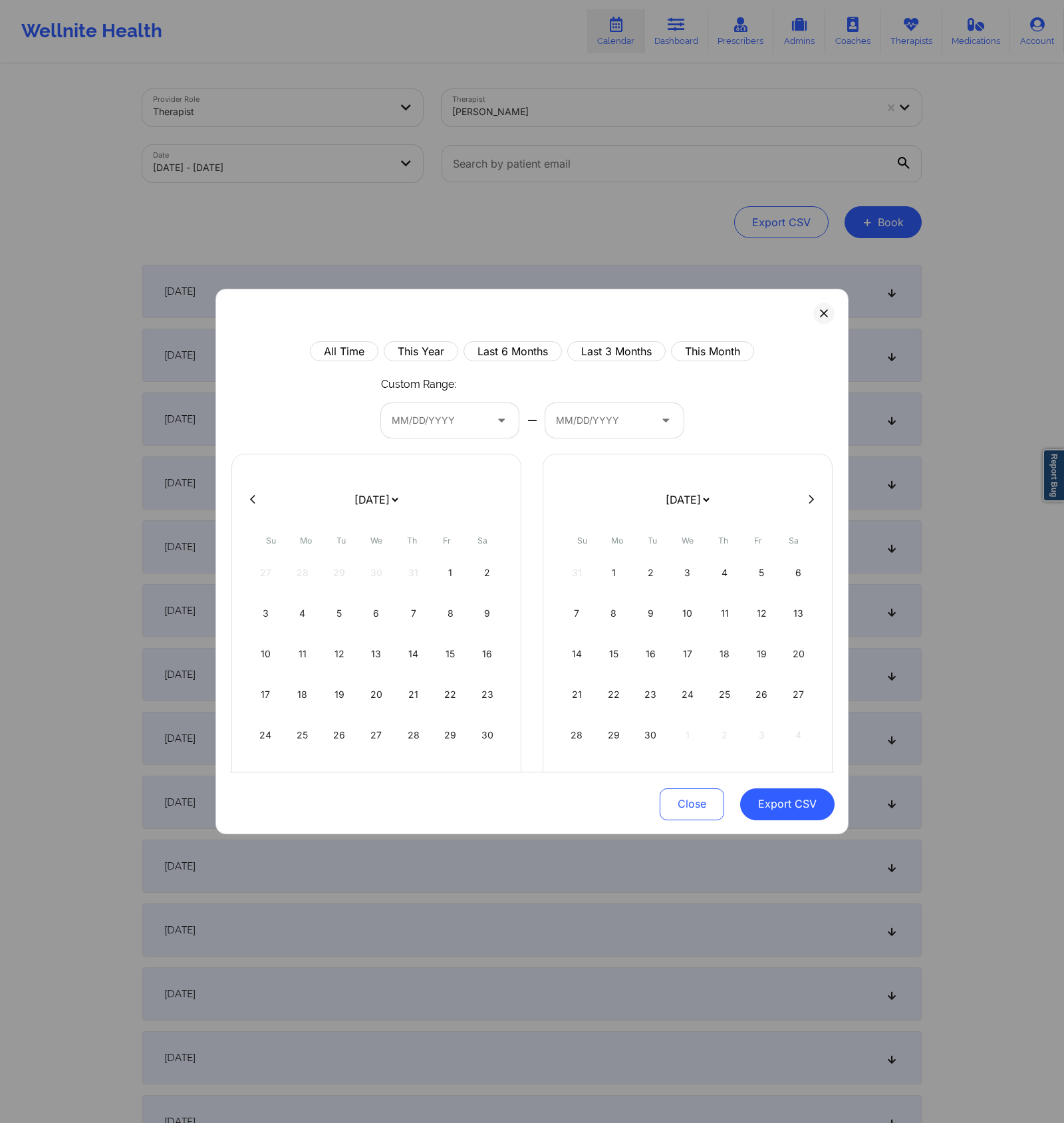
select select "2025-5"
select select "2025-6"
click at [263, 566] on div "1" at bounding box center [265, 573] width 34 height 37
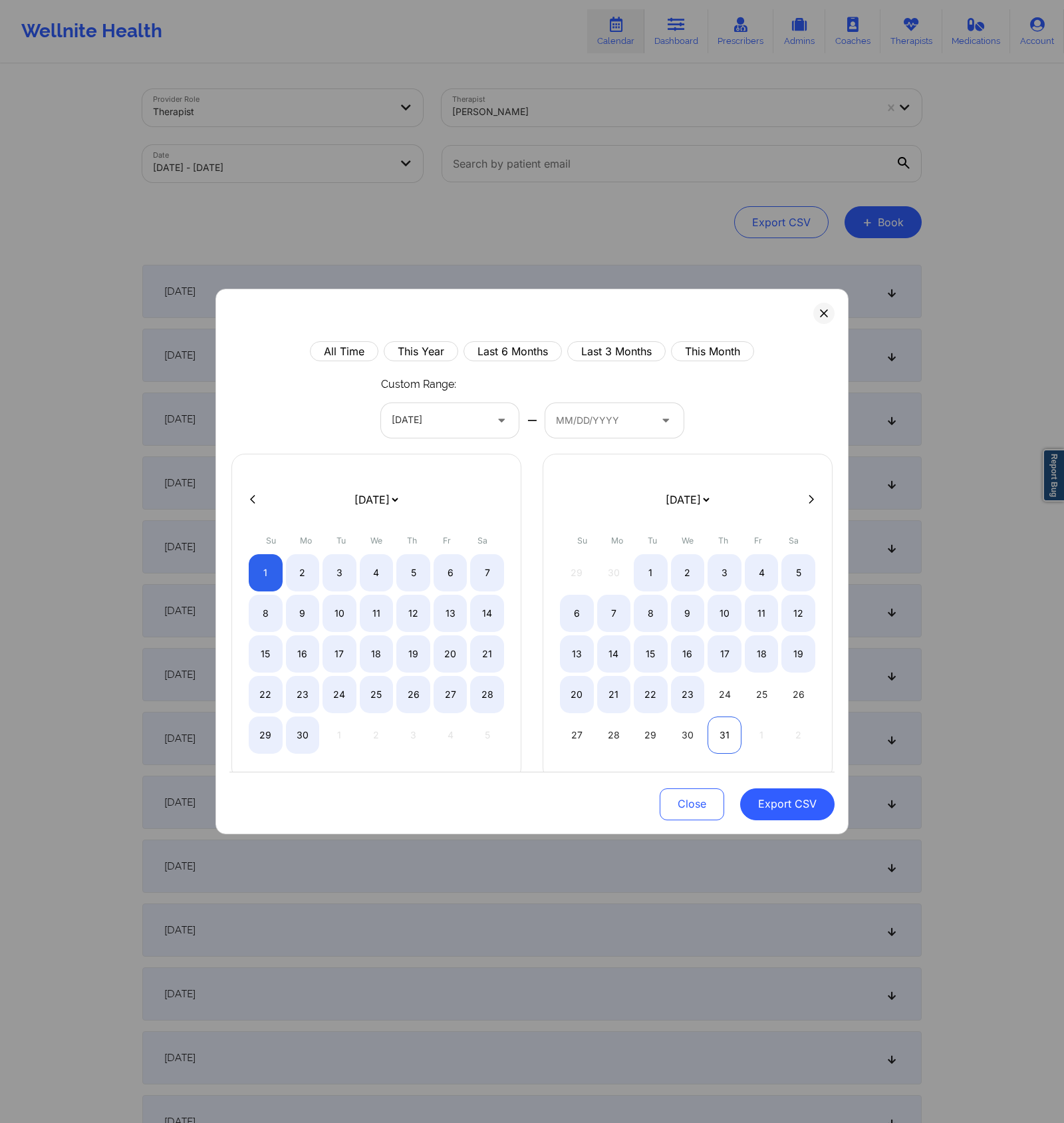
select select "2025-5"
select select "2025-6"
click at [716, 740] on div "31" at bounding box center [724, 734] width 34 height 37
select select "2025-5"
select select "2025-6"
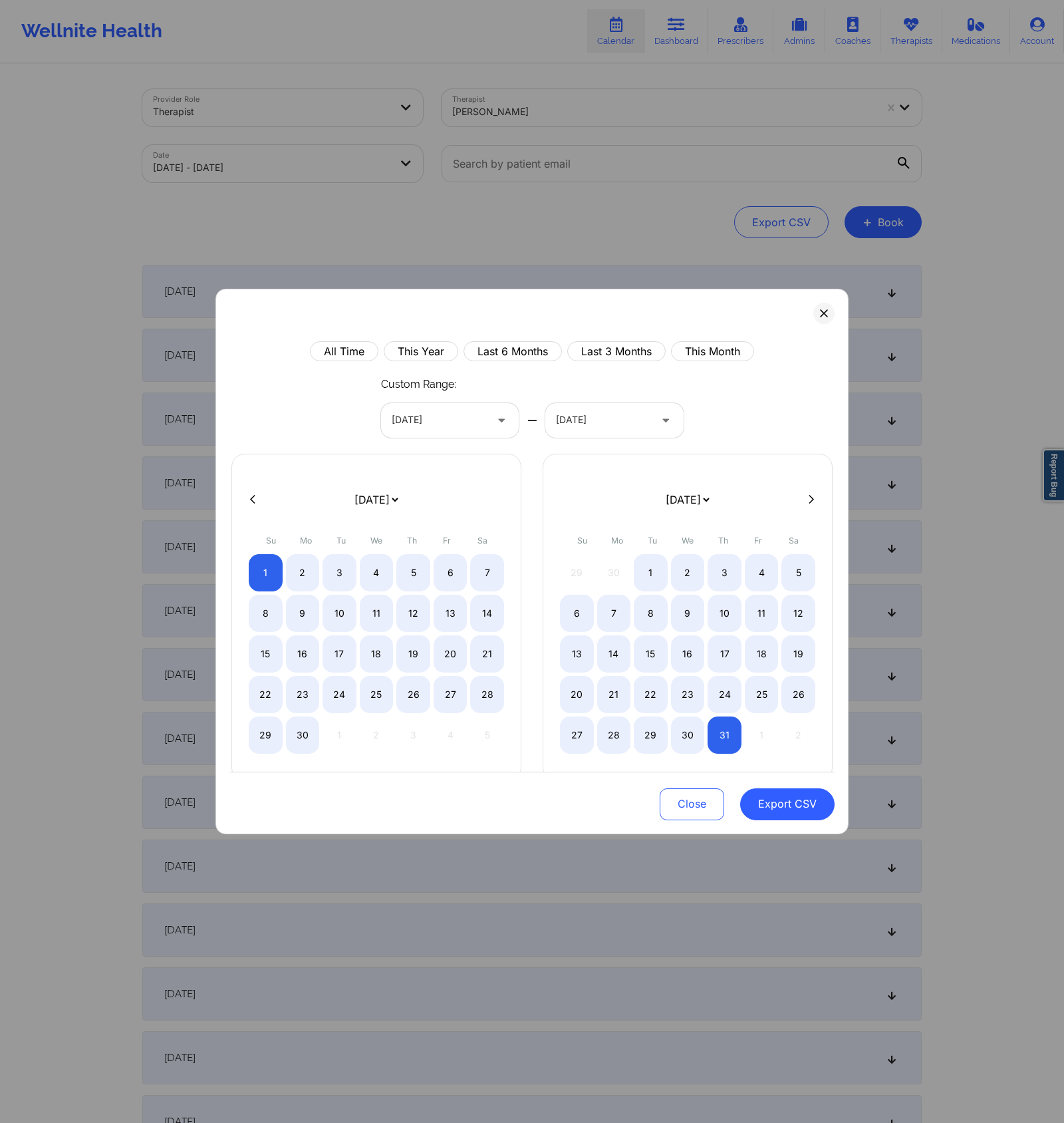
click at [785, 796] on button "Export CSV" at bounding box center [787, 804] width 95 height 32
select select "2025-5"
select select "2025-6"
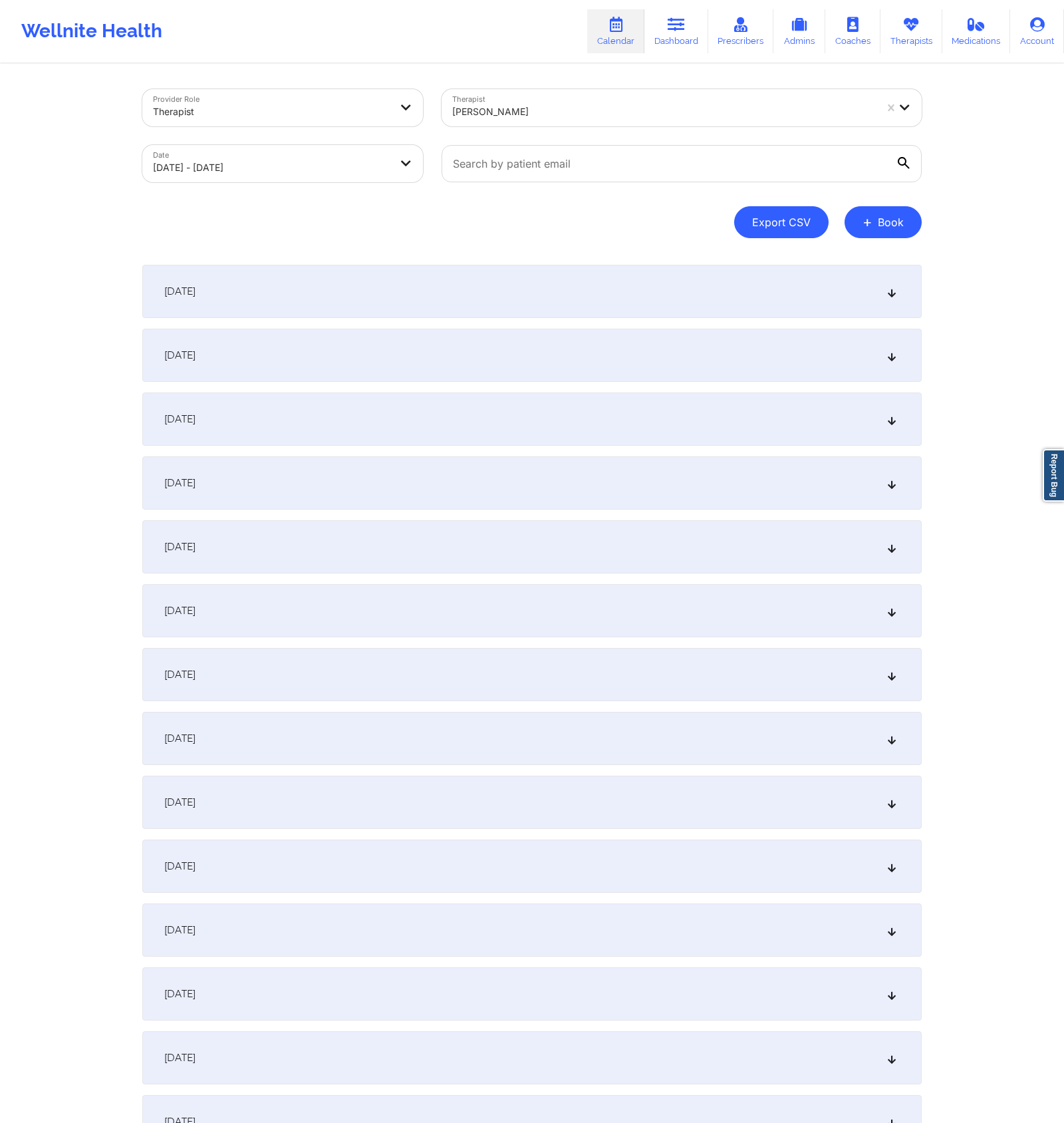
click at [774, 226] on button "Export CSV" at bounding box center [781, 222] width 95 height 32
select select "2025-8"
select select "2025-9"
